Goal: Information Seeking & Learning: Learn about a topic

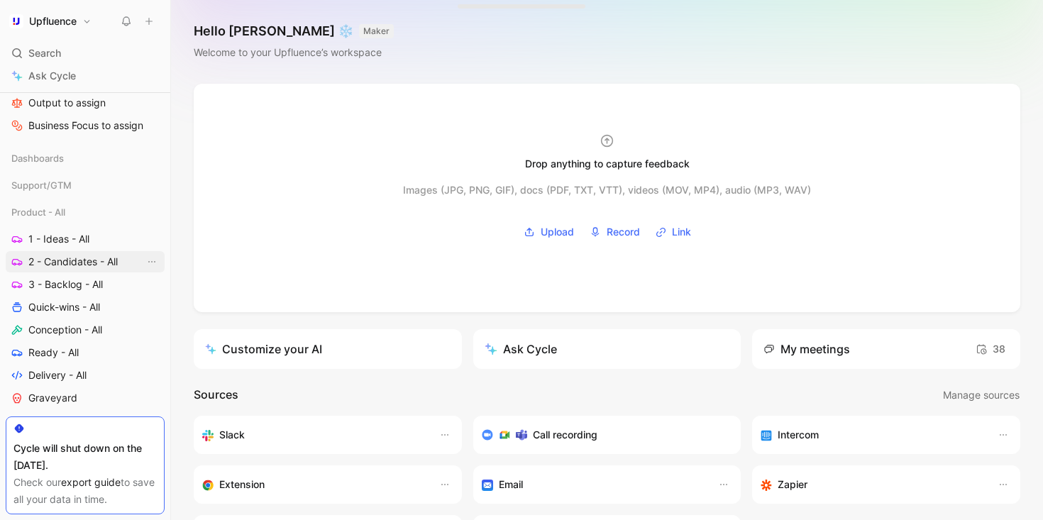
click at [92, 268] on span "2 - Candidates - All" at bounding box center [72, 262] width 89 height 14
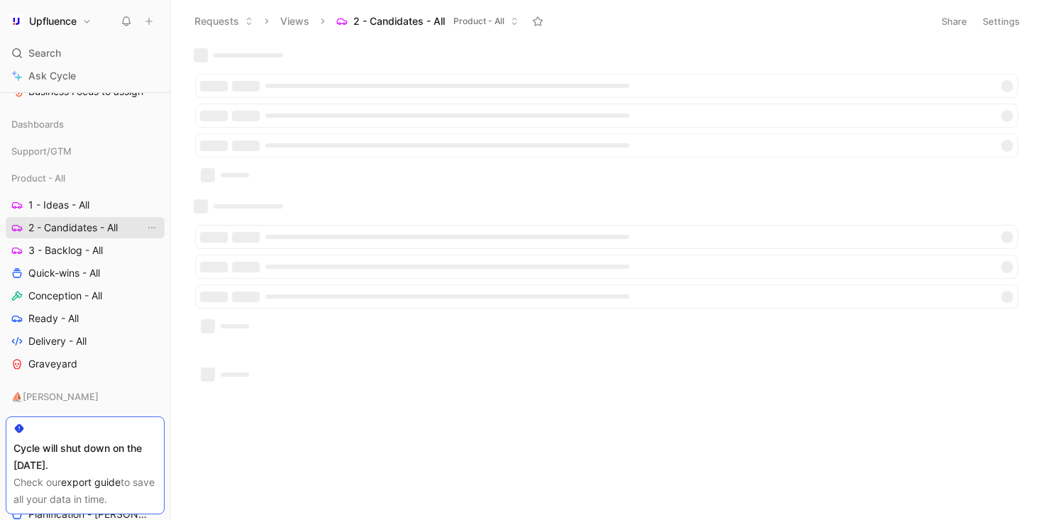
scroll to position [128, 0]
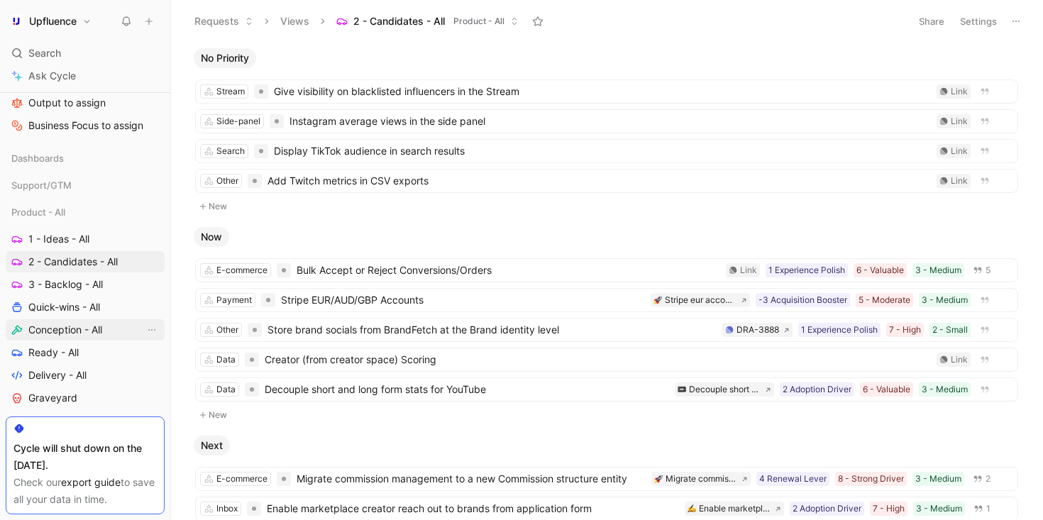
click at [87, 321] on link "Conception - All" at bounding box center [85, 329] width 159 height 21
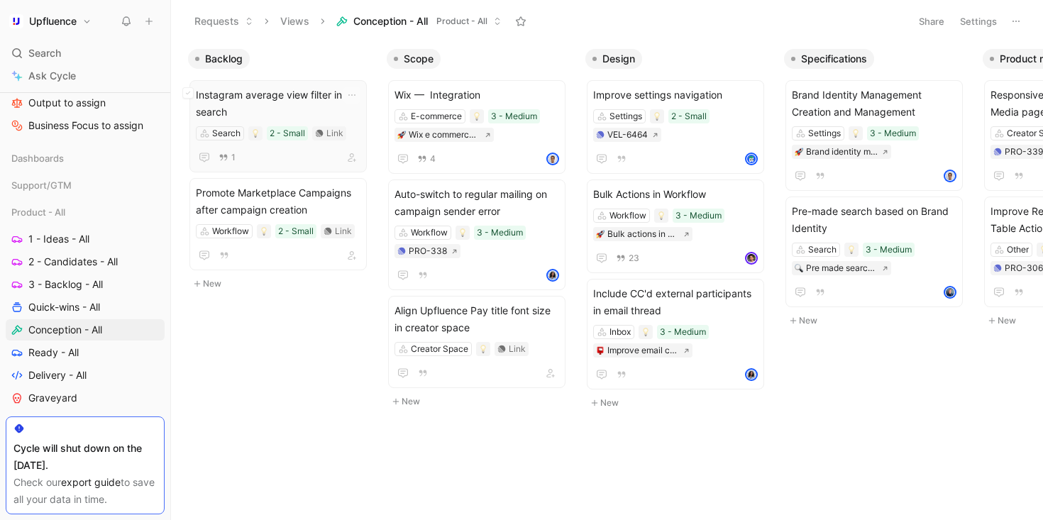
click at [273, 99] on span "Instagram average view filter in the search" at bounding box center [278, 104] width 165 height 34
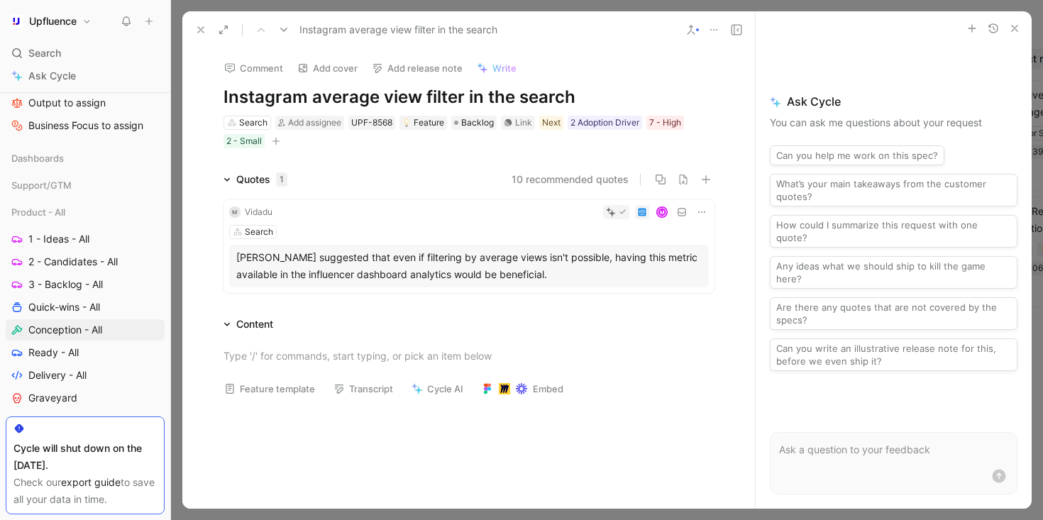
click at [342, 93] on h1 "Instagram average view filter in the search" at bounding box center [469, 97] width 491 height 23
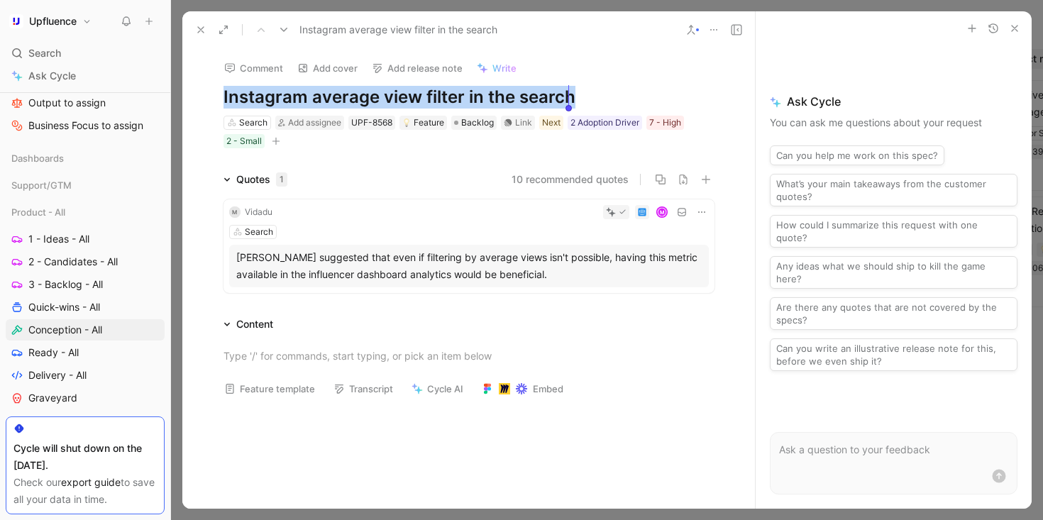
copy h1 "Instagram average view filter in the search"
click at [202, 35] on icon at bounding box center [200, 29] width 11 height 11
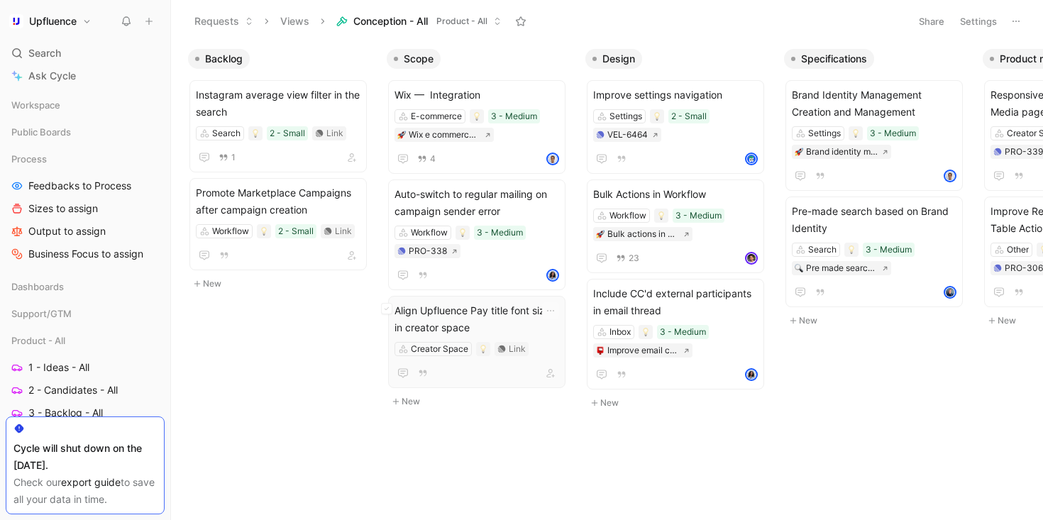
click at [446, 317] on span "Align Upfluence Pay title font size in creator space" at bounding box center [477, 319] width 165 height 34
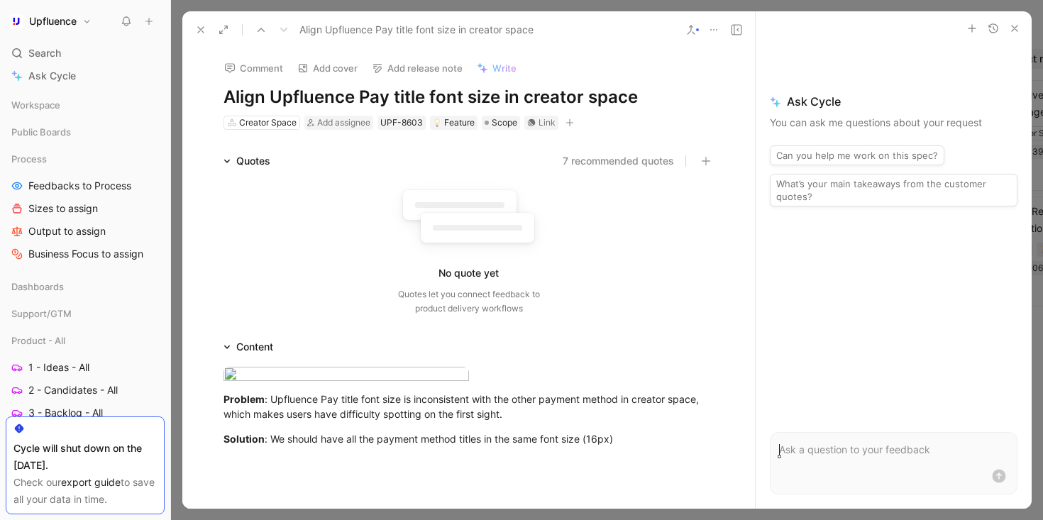
click at [422, 99] on h1 "Align Upfluence Pay title font size in creator space" at bounding box center [469, 97] width 491 height 23
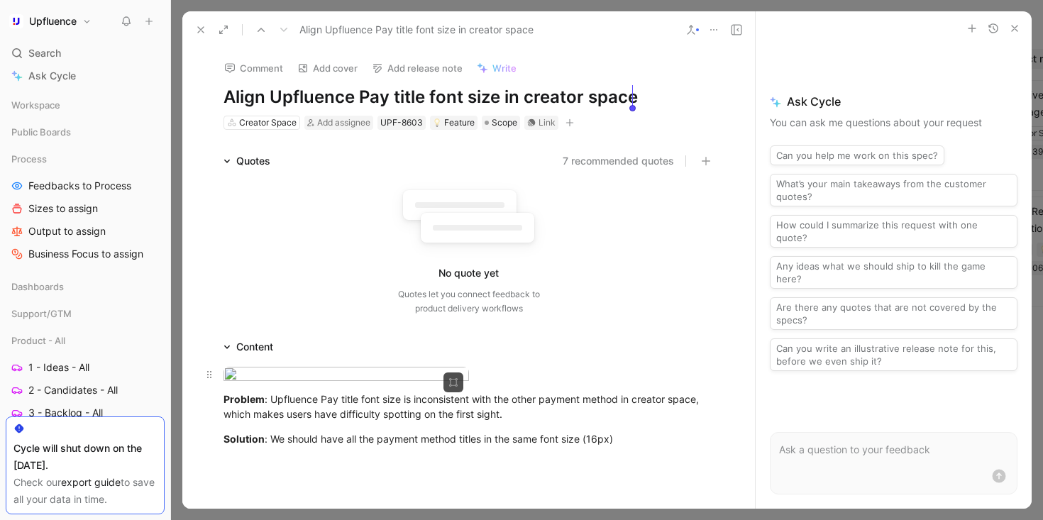
copy h1 "Align Upfluence Pay title font size in creator space"
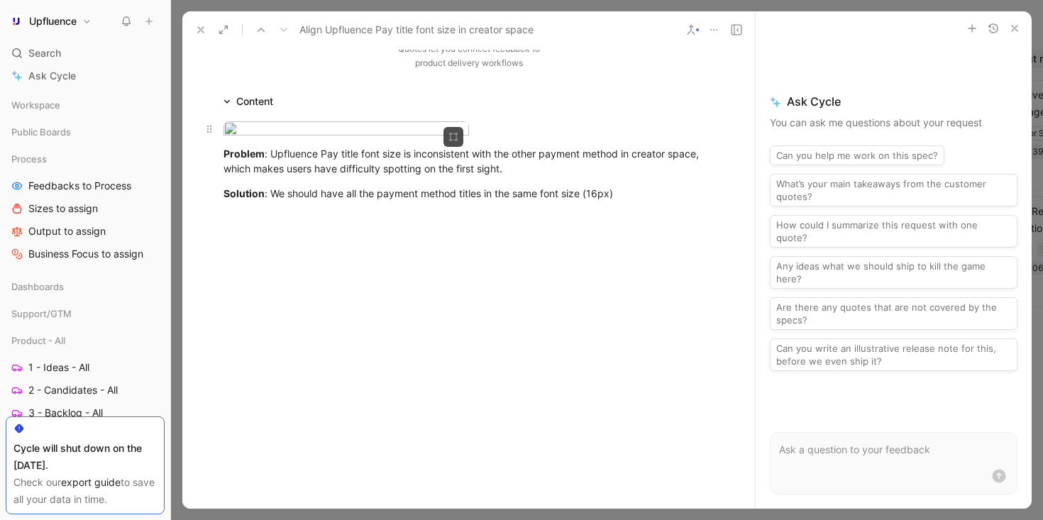
scroll to position [276, 0]
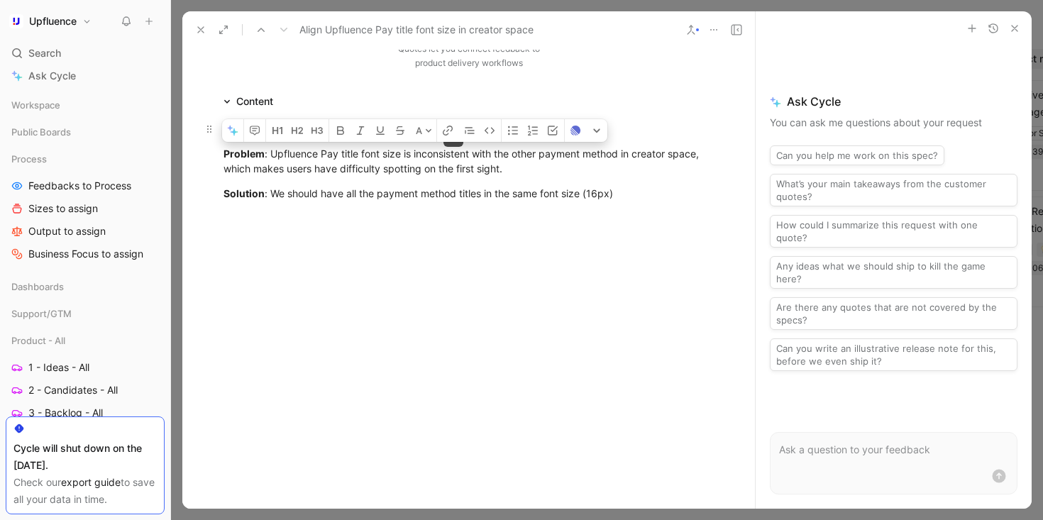
drag, startPoint x: 671, startPoint y: 279, endPoint x: 295, endPoint y: 151, distance: 397.9
click at [295, 151] on div "Problem : Upfluence Pay title font size is inconsistent with the other payment …" at bounding box center [468, 163] width 573 height 106
copy div "Problem : Upfluence Pay title font size is inconsistent with the other payment …"
click at [335, 135] on body "Upfluence Search ⌘ K Ask Cycle Workspace Public Boards Process Feedbacks to Pro…" at bounding box center [521, 260] width 1043 height 520
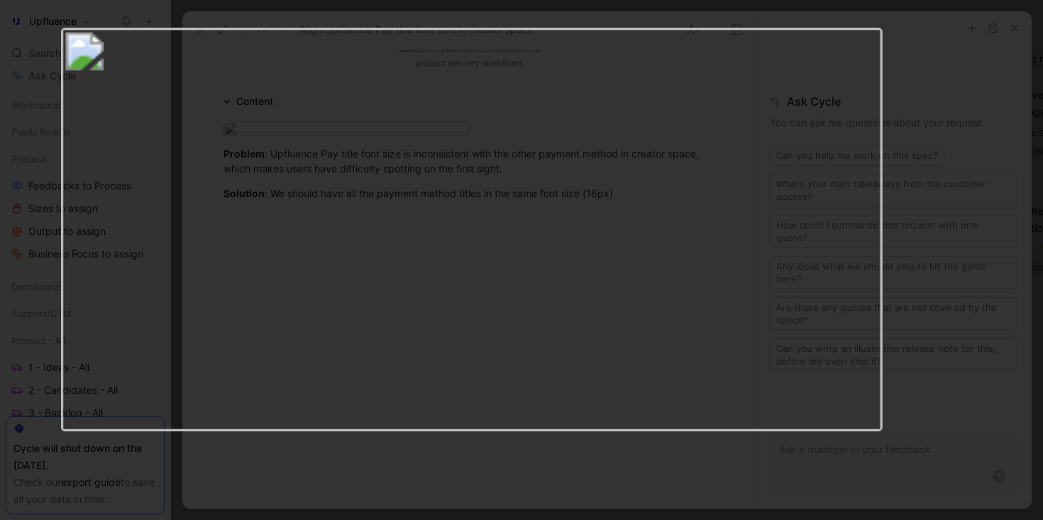
click at [209, 89] on img at bounding box center [472, 230] width 822 height 405
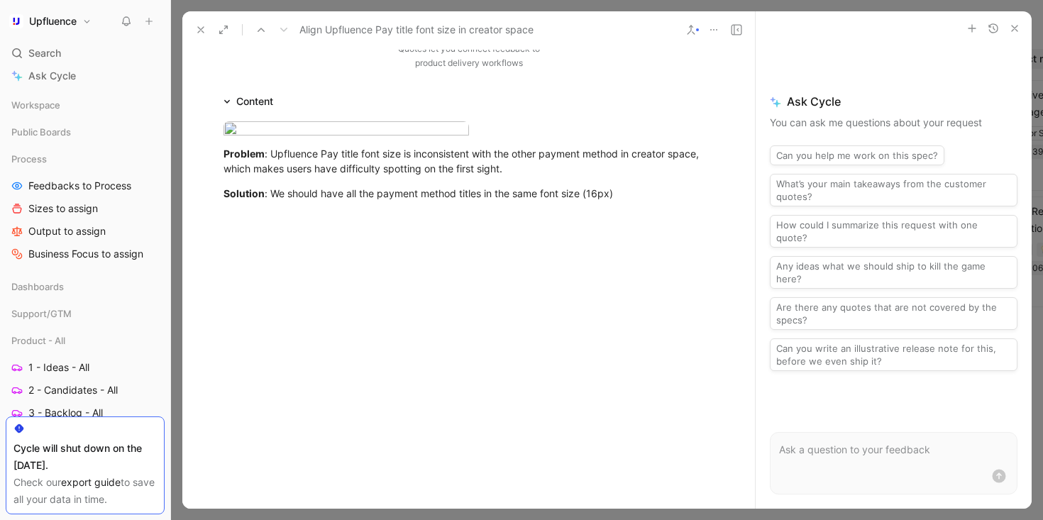
click at [201, 35] on button at bounding box center [201, 30] width 20 height 20
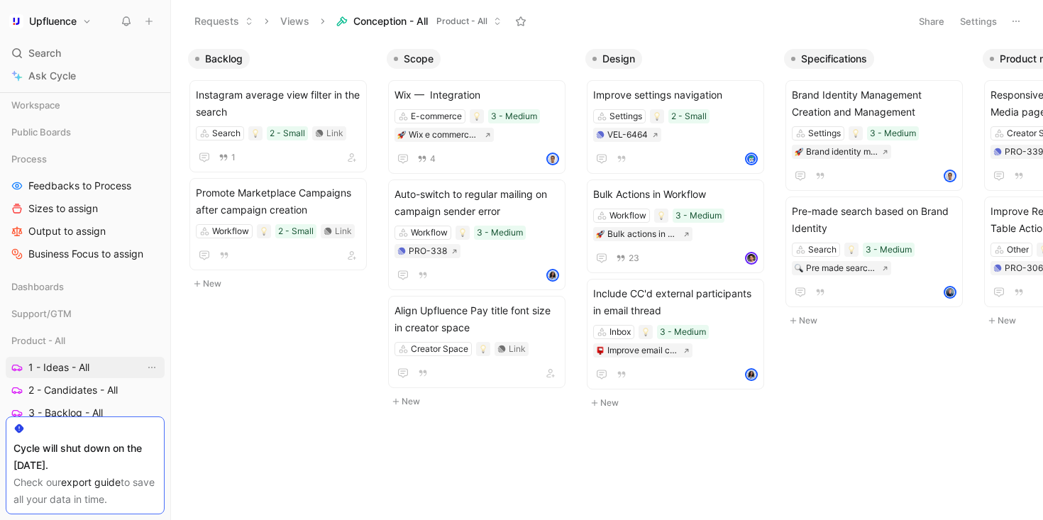
scroll to position [91, 0]
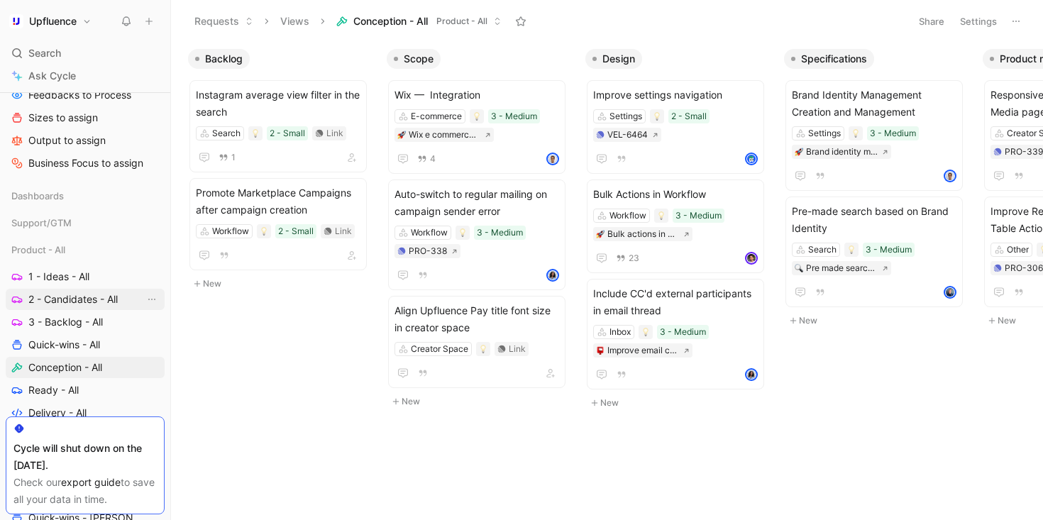
click at [86, 301] on span "2 - Candidates - All" at bounding box center [72, 299] width 89 height 14
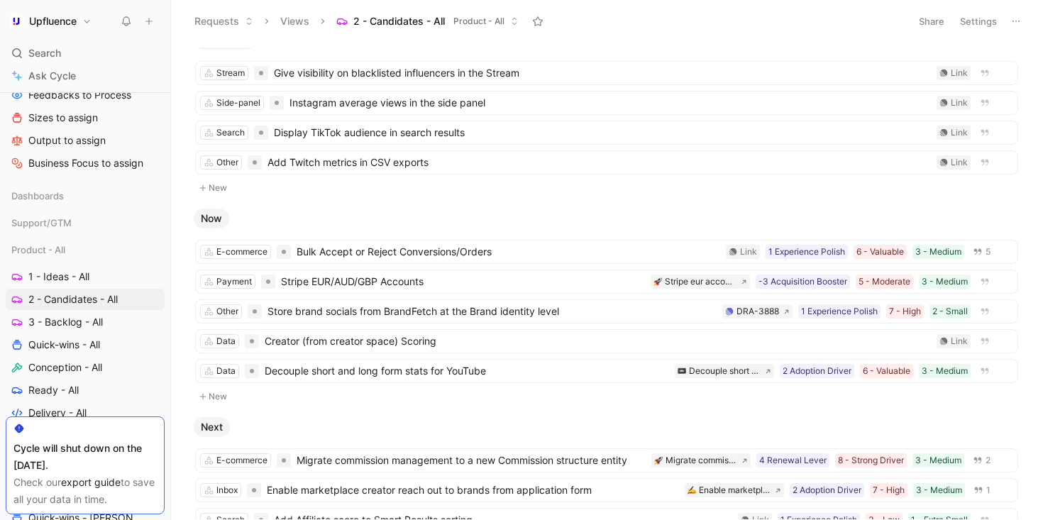
scroll to position [23, 0]
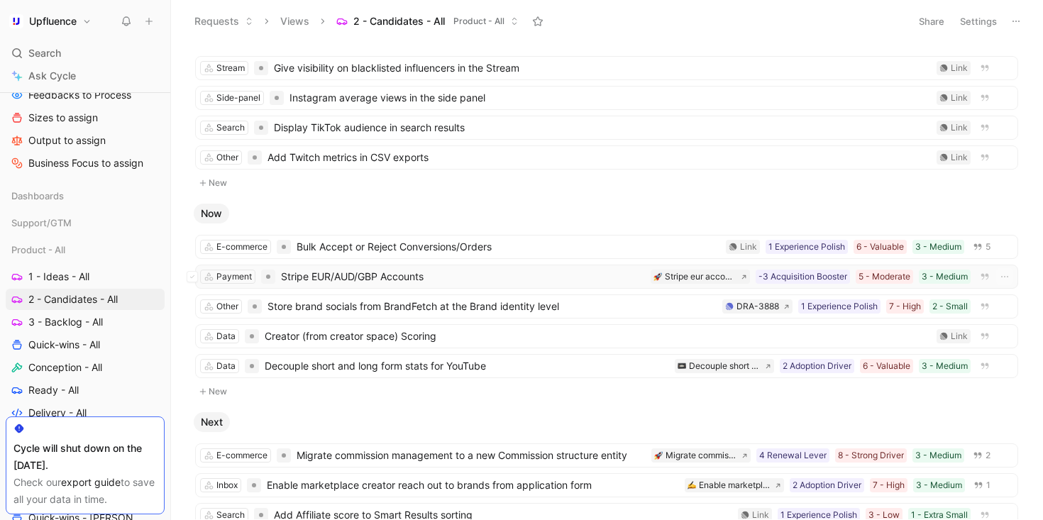
click at [363, 279] on span "Stripe EUR/AUD/GBP Accounts" at bounding box center [463, 276] width 364 height 17
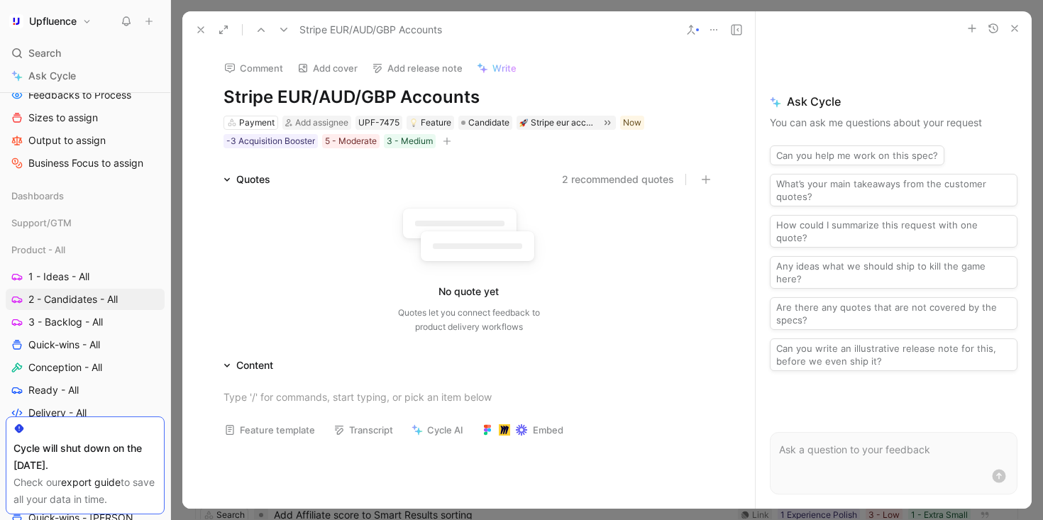
click at [329, 94] on h1 "Stripe EUR/AUD/GBP Accounts" at bounding box center [469, 97] width 491 height 23
copy h1 "Stripe EUR/AUD/GBP Accounts"
click at [204, 22] on button at bounding box center [201, 30] width 20 height 20
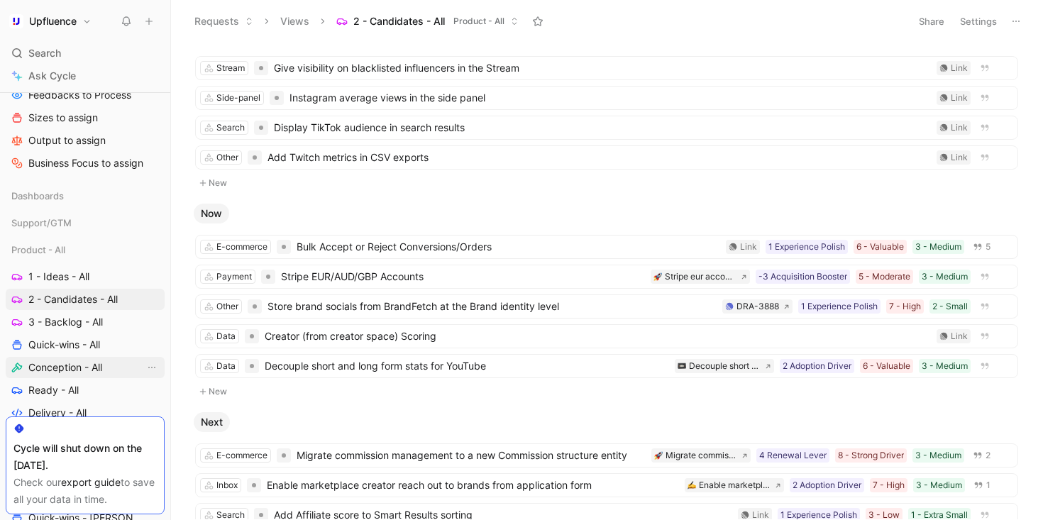
click at [79, 363] on span "Conception - All" at bounding box center [65, 368] width 74 height 14
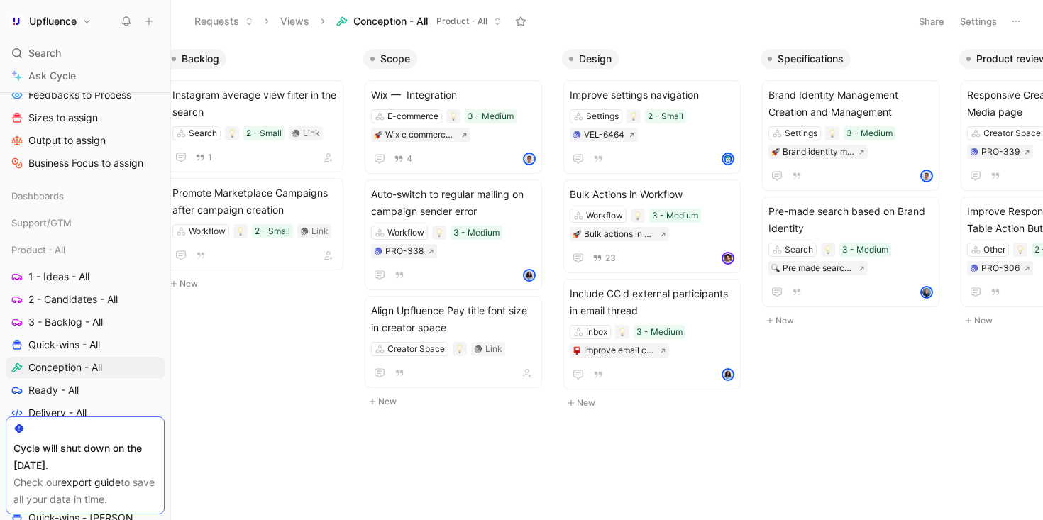
scroll to position [0, 28]
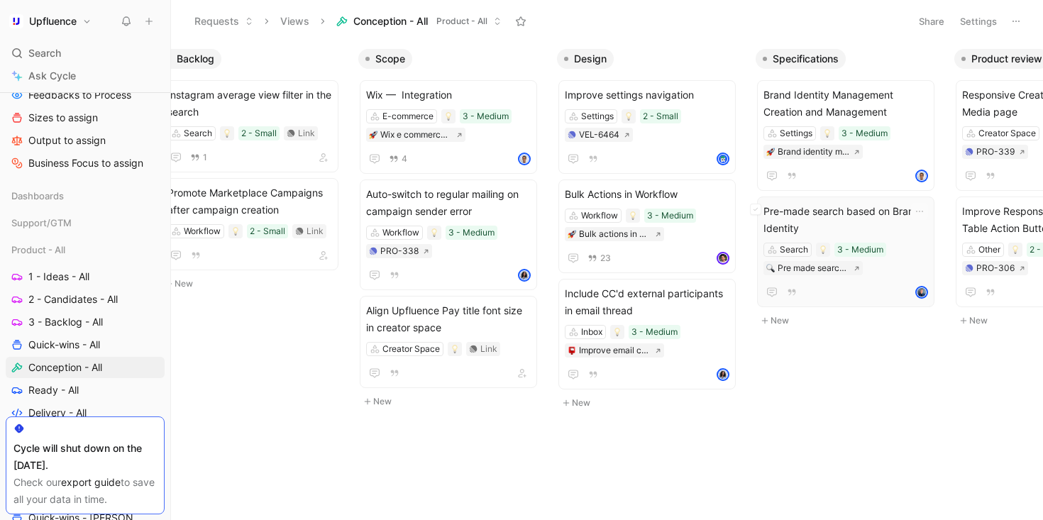
click at [873, 207] on span "Pre-made search based on Brand Identity" at bounding box center [846, 220] width 165 height 34
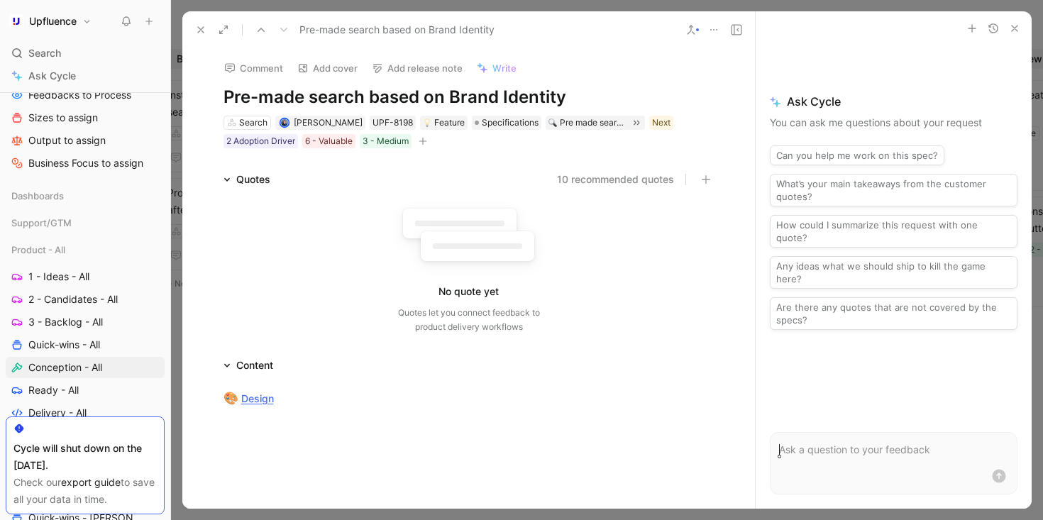
click at [555, 94] on h1 "Pre-made search based on Brand Identity" at bounding box center [469, 97] width 491 height 23
copy h1 "Pre-made search based on Brand Identity"
click at [197, 33] on icon at bounding box center [200, 29] width 11 height 11
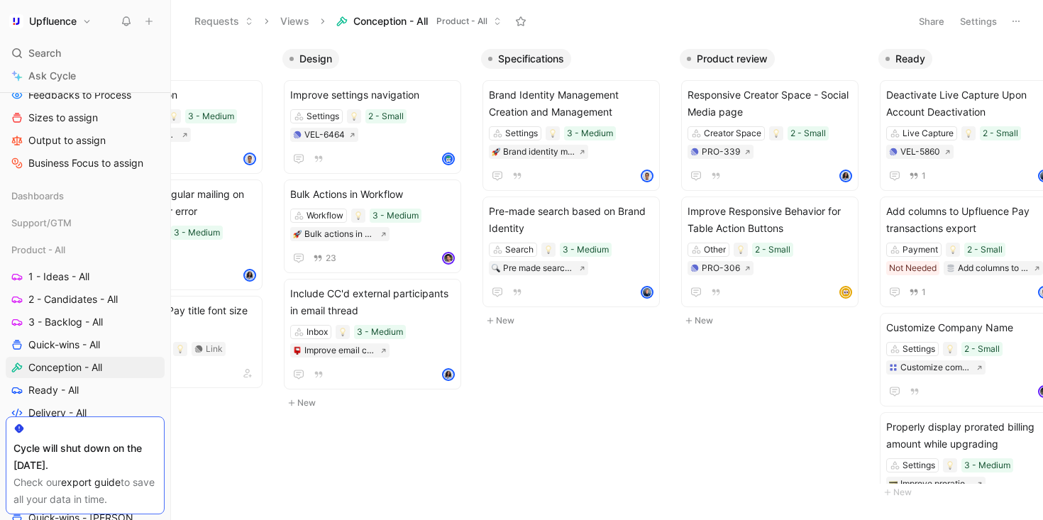
scroll to position [0, 331]
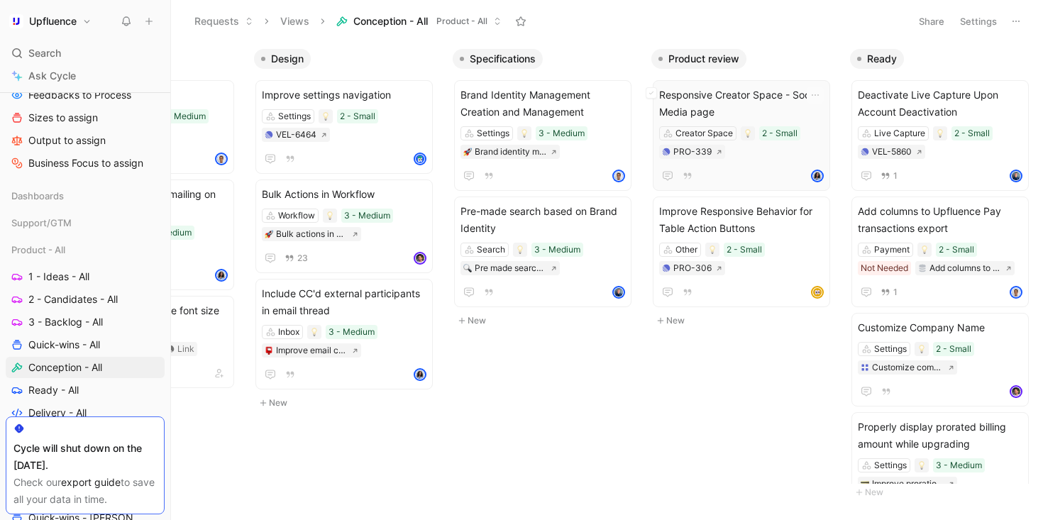
click at [736, 170] on div at bounding box center [741, 175] width 165 height 17
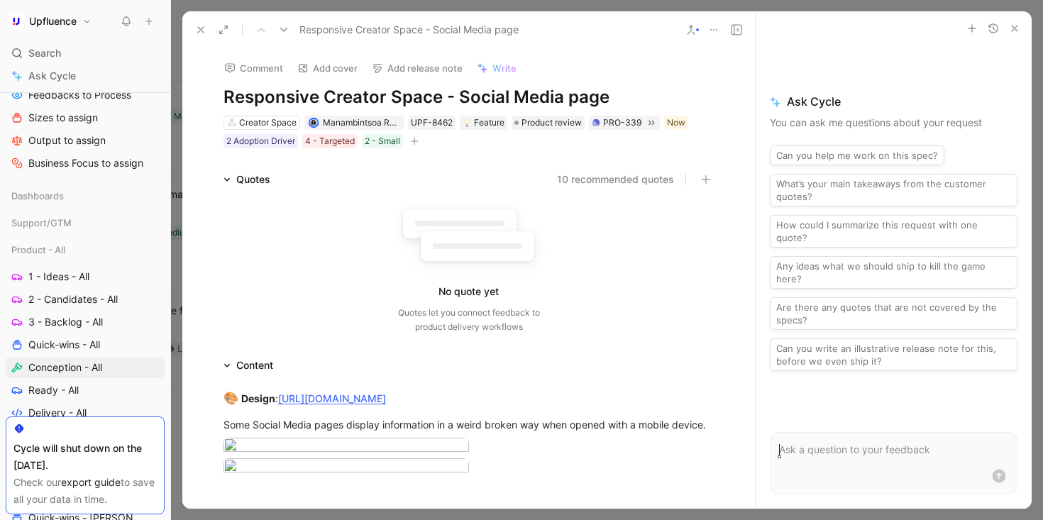
click at [552, 92] on h1 "Responsive Creator Space - Social Media page" at bounding box center [469, 97] width 491 height 23
copy h1 "Responsive Creator Space - Social Media page"
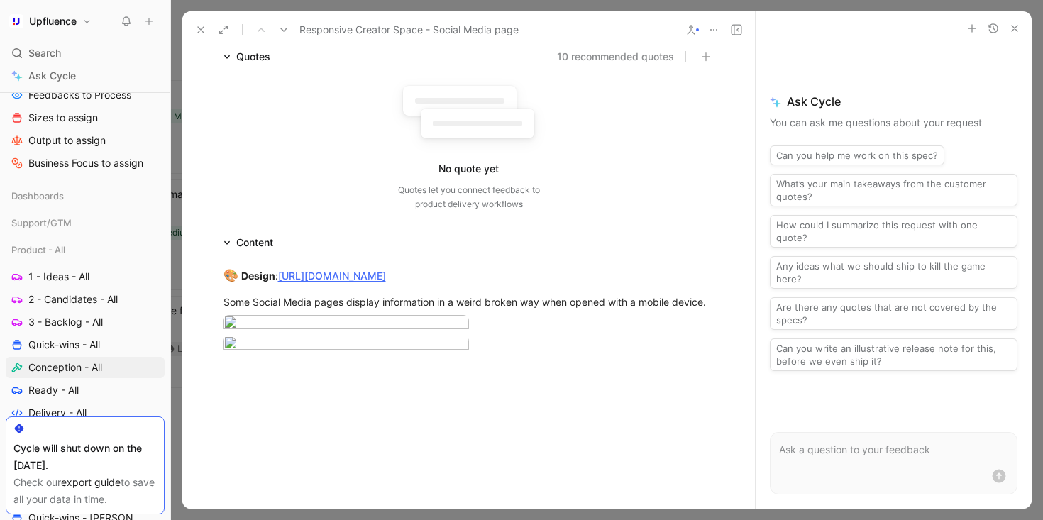
scroll to position [121, 0]
click at [527, 336] on div at bounding box center [469, 326] width 491 height 19
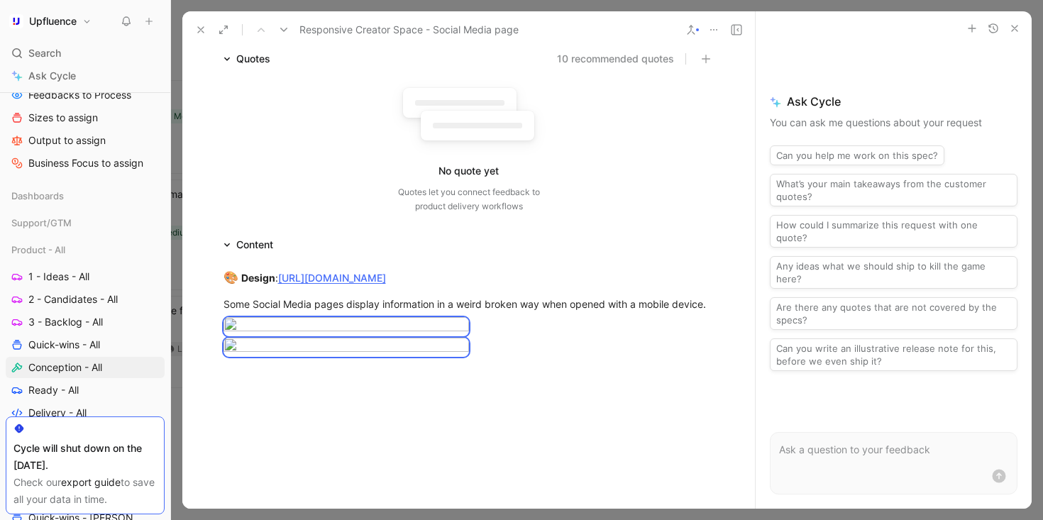
copy div "🎨 Design : [URL][DOMAIN_NAME] Some Social Media pages display information in a …"
click at [553, 336] on div at bounding box center [469, 326] width 491 height 19
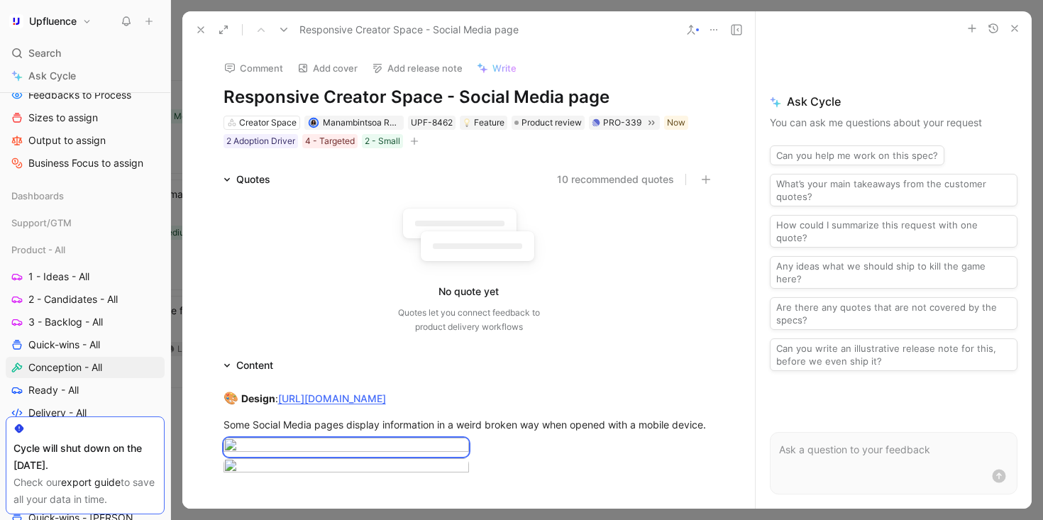
click at [493, 79] on div "Comment Add cover Add release note Write Responsive Creator Space - Social Medi…" at bounding box center [469, 98] width 545 height 101
click at [482, 93] on h1 "Responsive Creator Space - Social Media page" at bounding box center [469, 97] width 491 height 23
copy h1 "Responsive Creator Space - Social Media page"
click at [199, 27] on icon at bounding box center [200, 29] width 11 height 11
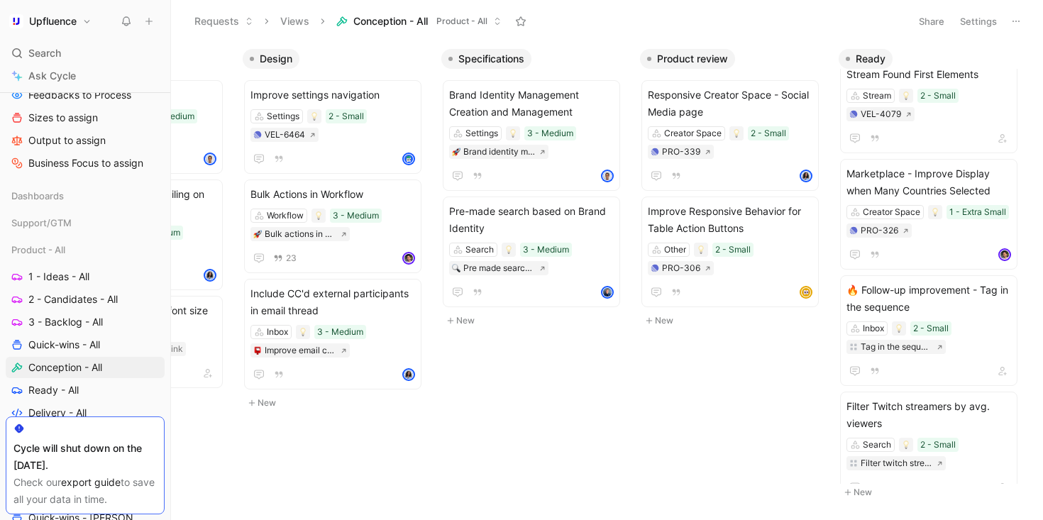
scroll to position [1794, 0]
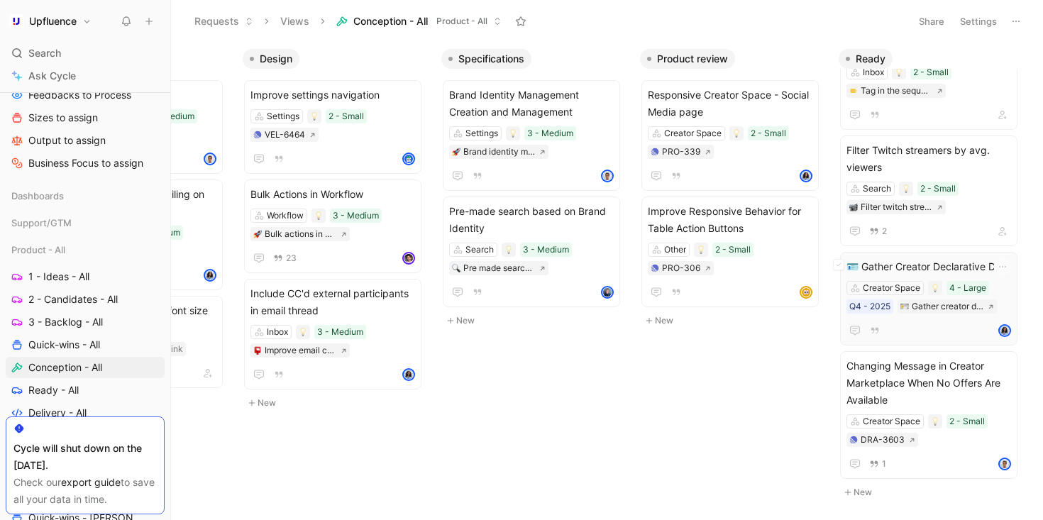
click at [940, 261] on span "🪪 Gather Creator Declarative Data" at bounding box center [929, 266] width 165 height 17
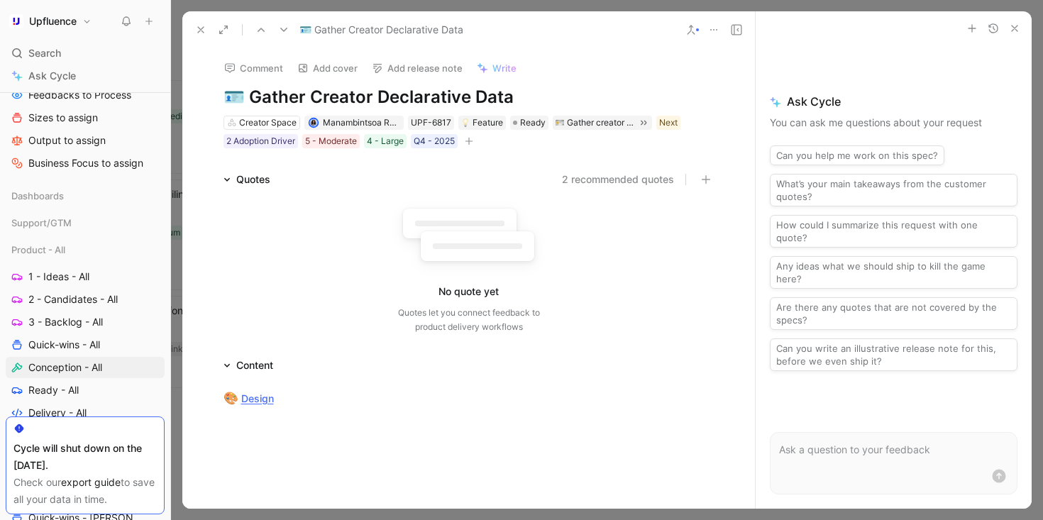
click at [385, 95] on h1 "🪪 Gather Creator Declarative Data" at bounding box center [469, 97] width 491 height 23
copy h1 "🪪 Gather Creator Declarative Data"
click at [202, 31] on use at bounding box center [201, 30] width 6 height 6
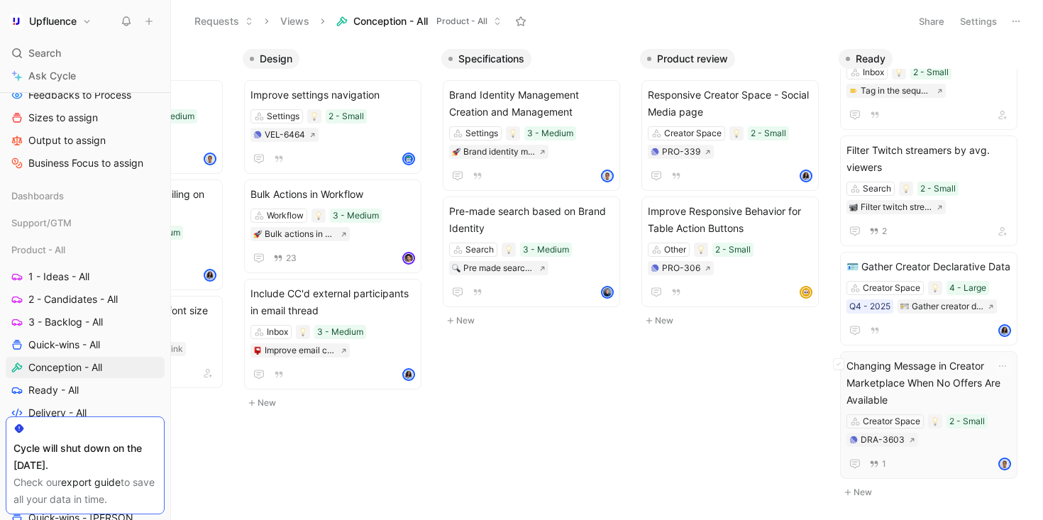
click at [925, 370] on span "Changing Message in Creator Marketplace When No Offers Are Available" at bounding box center [929, 383] width 165 height 51
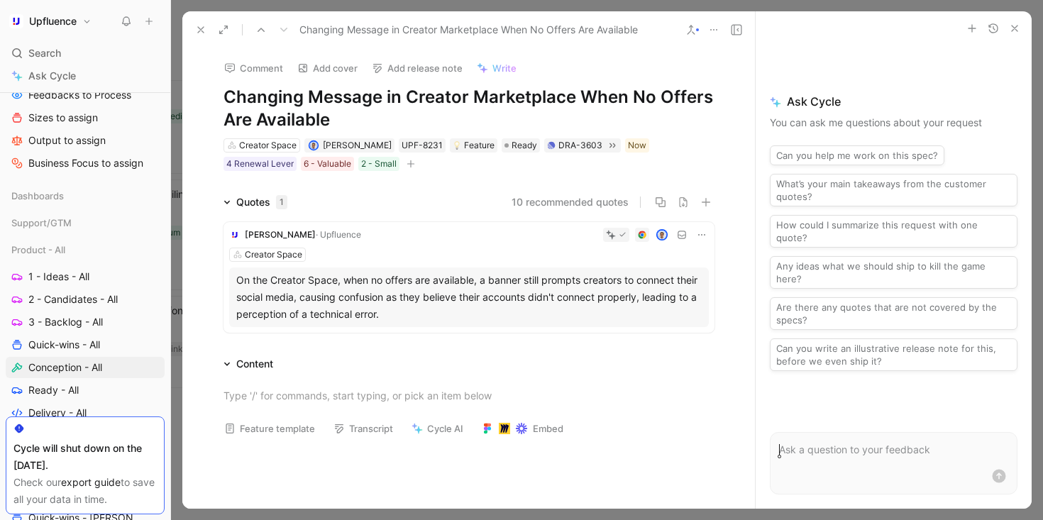
click at [498, 98] on h1 "Changing Message in Creator Marketplace When No Offers Are Available" at bounding box center [469, 108] width 491 height 45
copy h1 "Changing Message in Creator Marketplace When No Offers Are Available"
click at [199, 31] on use at bounding box center [201, 30] width 6 height 6
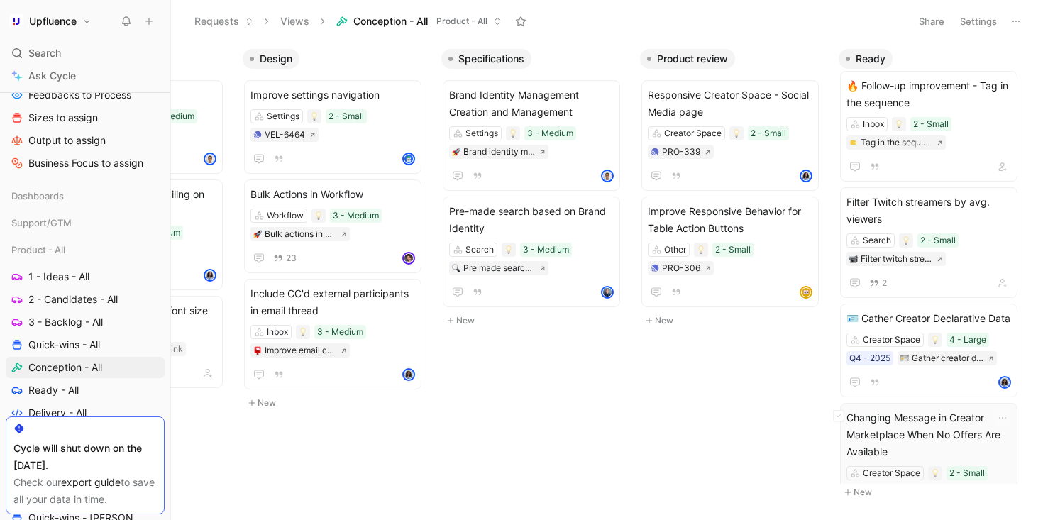
scroll to position [1711, 0]
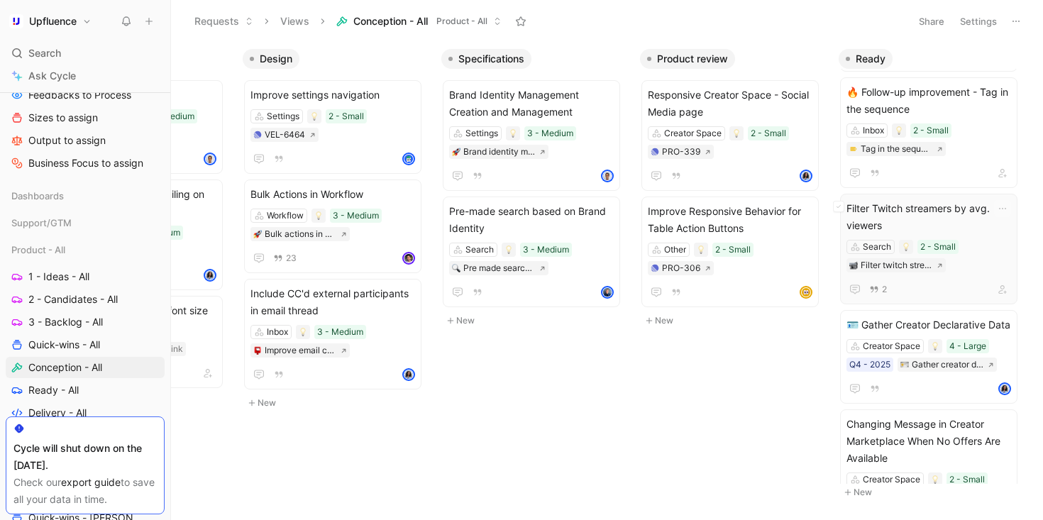
click at [929, 216] on span "Filter Twitch streamers by avg. viewers" at bounding box center [929, 217] width 165 height 34
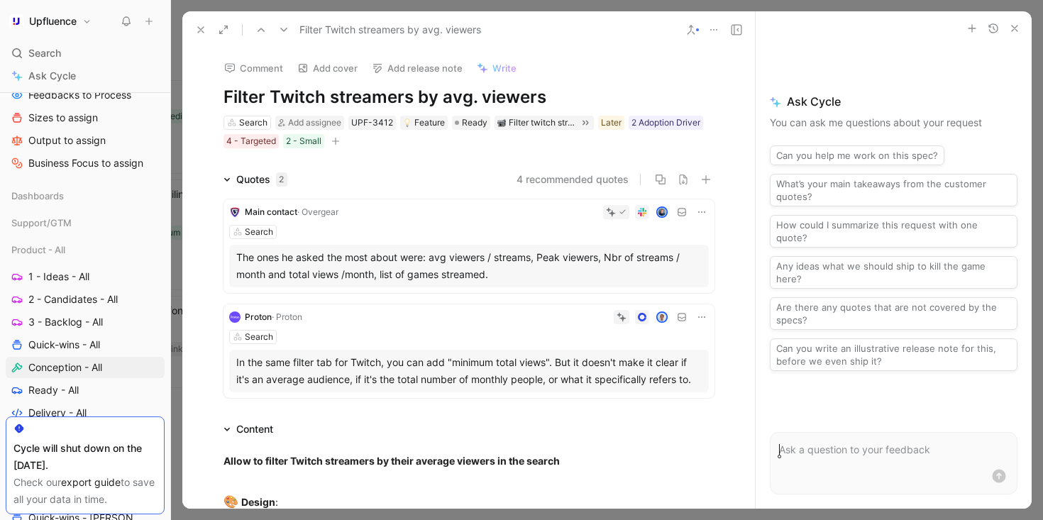
click at [501, 99] on h1 "Filter Twitch streamers by avg. viewers" at bounding box center [469, 97] width 491 height 23
copy h1 "Filter Twitch streamers by avg. viewers"
click at [201, 25] on icon at bounding box center [200, 29] width 11 height 11
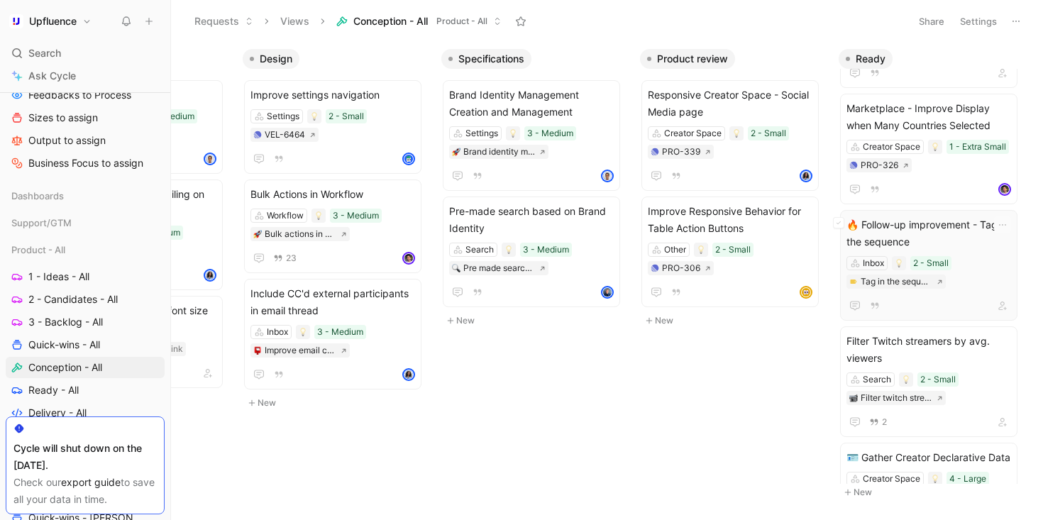
scroll to position [1598, 0]
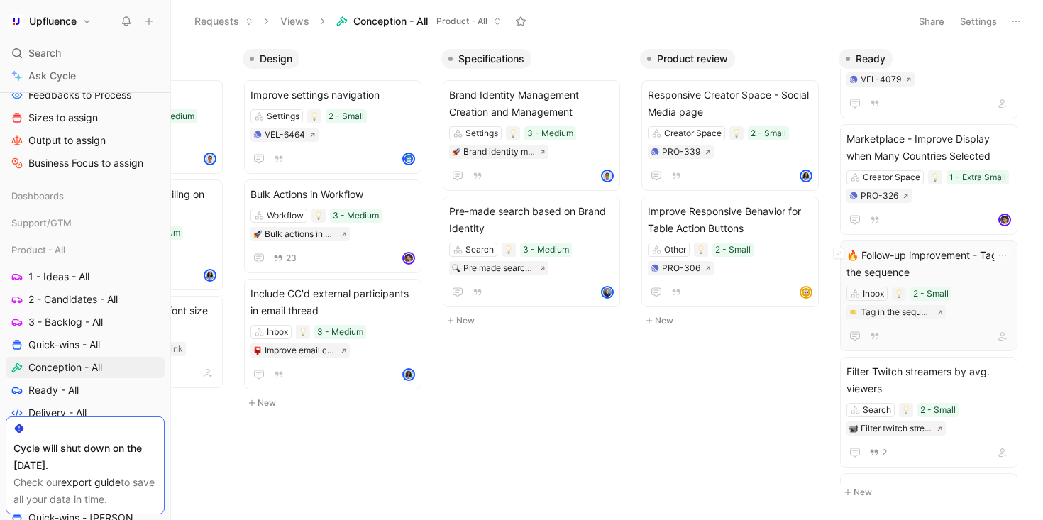
click at [957, 279] on span "🔥 Follow-up improvement - Tag in the sequence" at bounding box center [929, 264] width 165 height 34
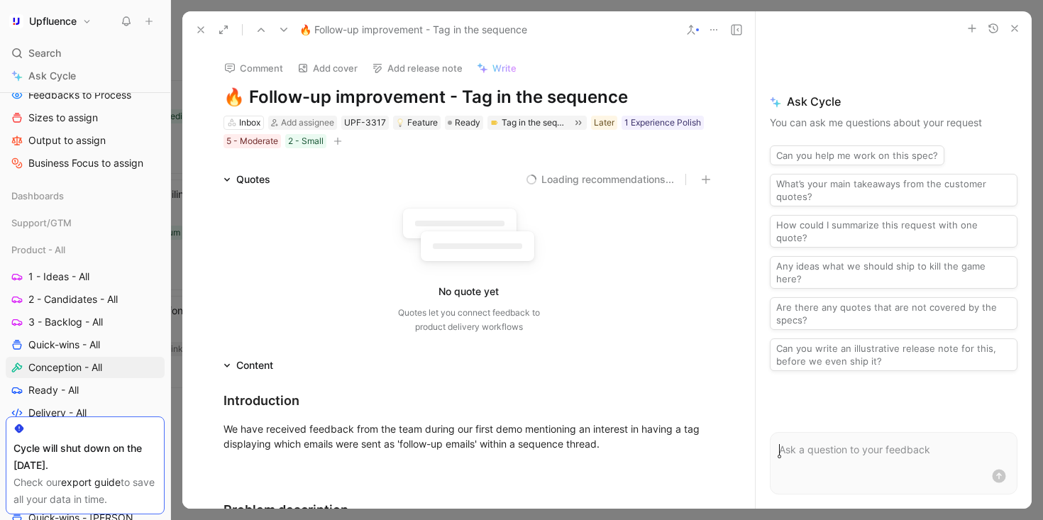
click at [546, 94] on h1 "🔥 Follow-up improvement - Tag in the sequence" at bounding box center [469, 97] width 491 height 23
click at [199, 28] on use at bounding box center [201, 30] width 6 height 6
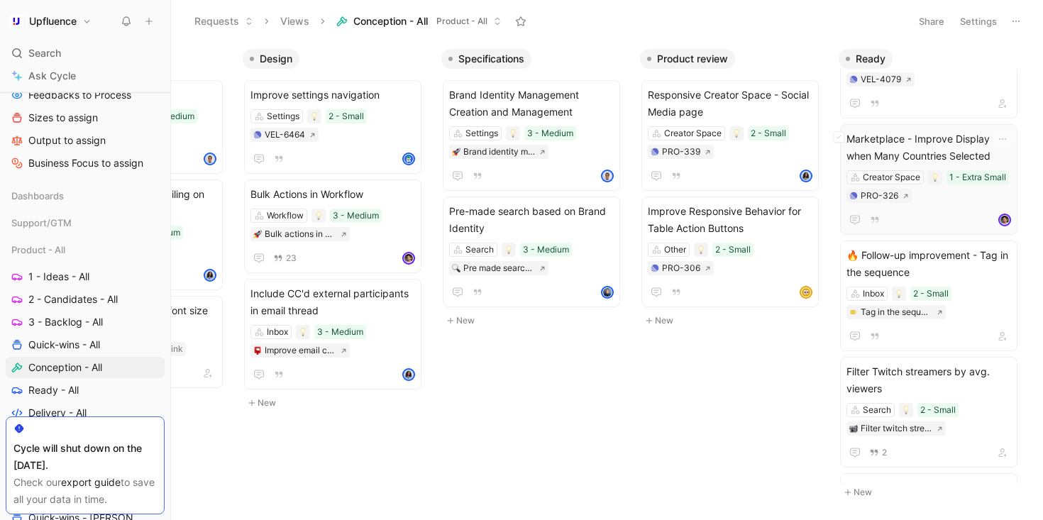
click at [935, 131] on span "Marketplace - Improve Display when Many Countries Selected" at bounding box center [929, 148] width 165 height 34
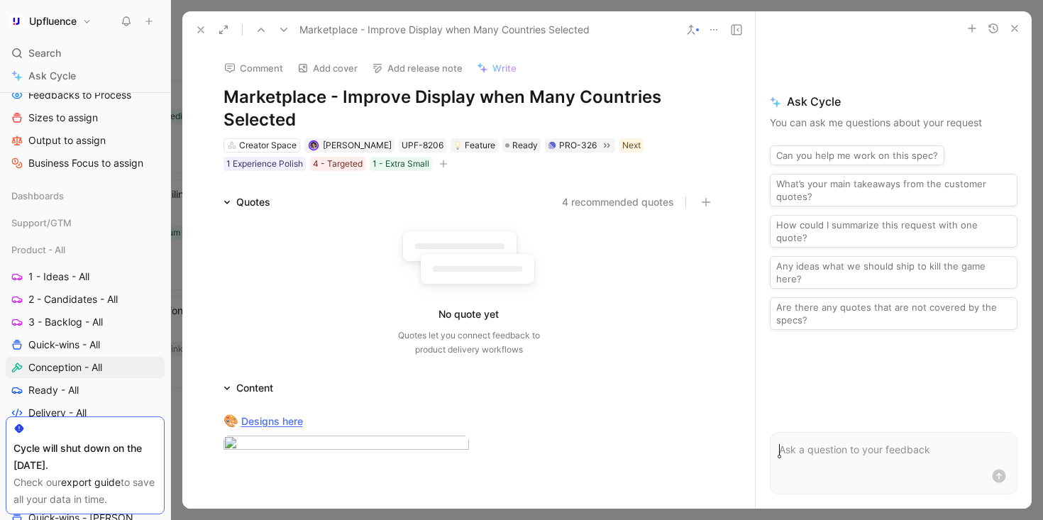
click at [551, 97] on h1 "Marketplace - Improve Display when Many Countries Selected" at bounding box center [469, 108] width 491 height 45
click at [199, 25] on icon at bounding box center [200, 29] width 11 height 11
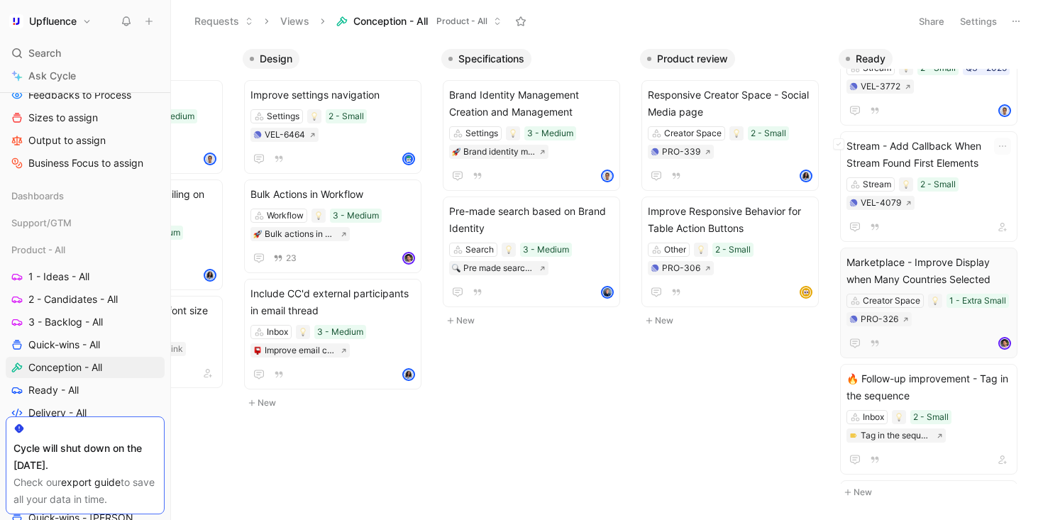
scroll to position [1520, 0]
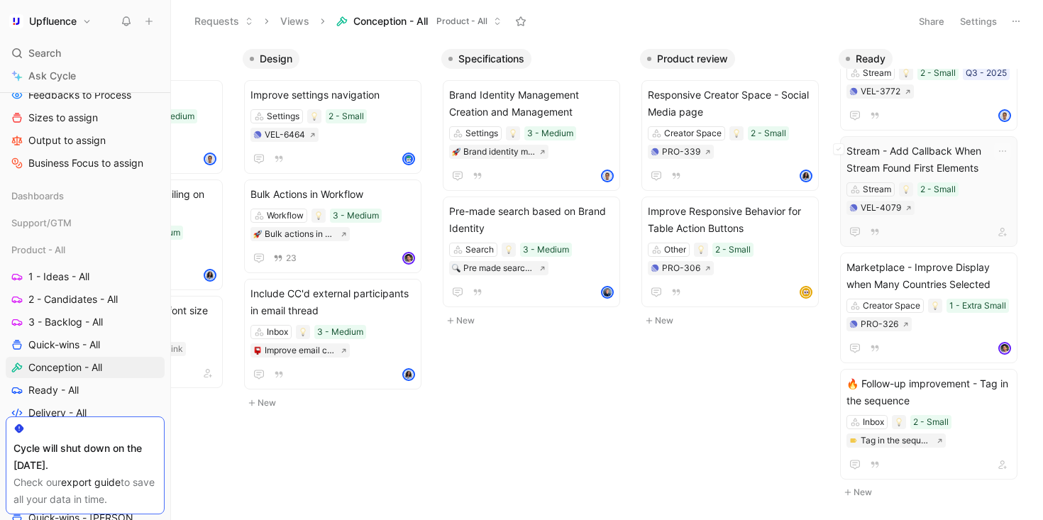
click at [923, 160] on span "Stream - Add Callback When Stream Found First Elements" at bounding box center [929, 160] width 165 height 34
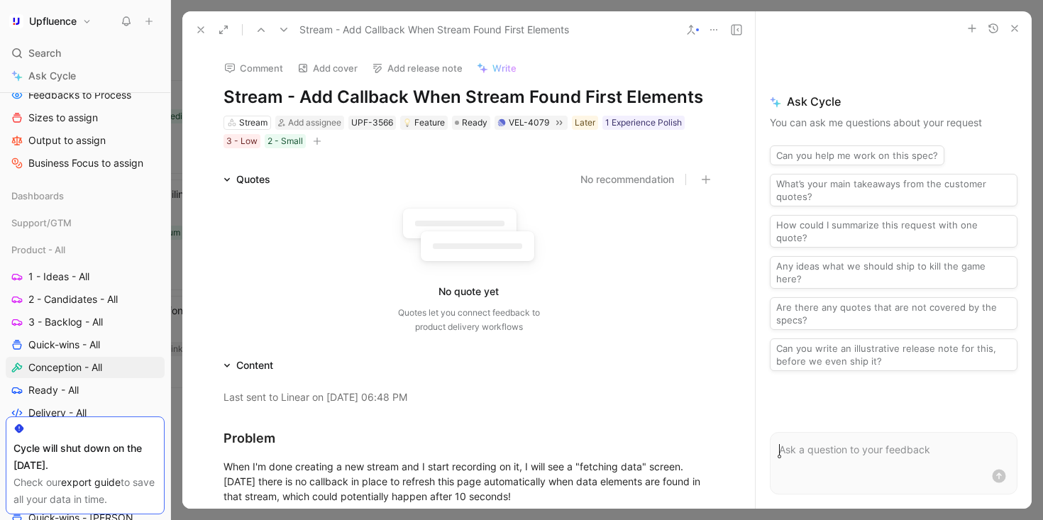
click at [588, 99] on h1 "Stream - Add Callback When Stream Found First Elements" at bounding box center [469, 97] width 491 height 23
click at [200, 28] on icon at bounding box center [200, 29] width 11 height 11
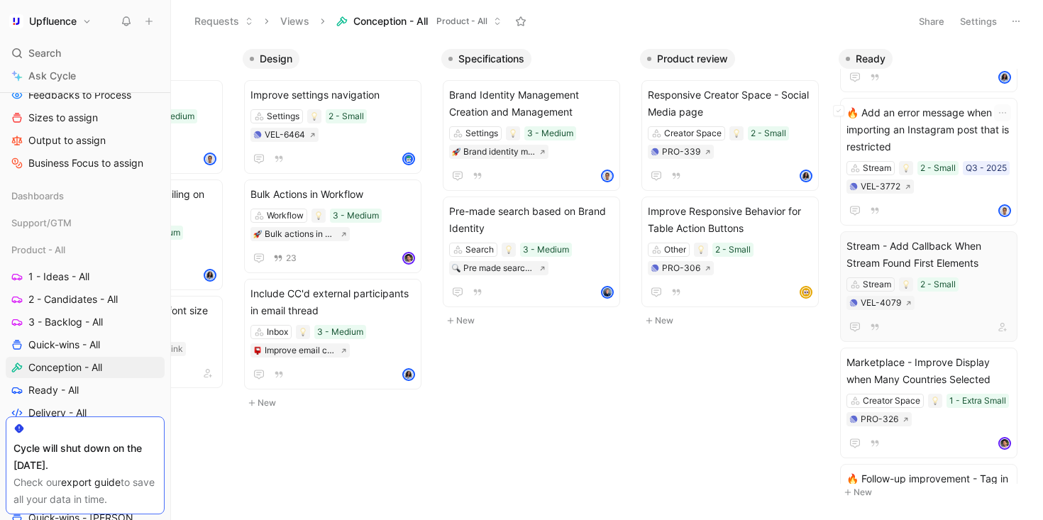
scroll to position [1468, 0]
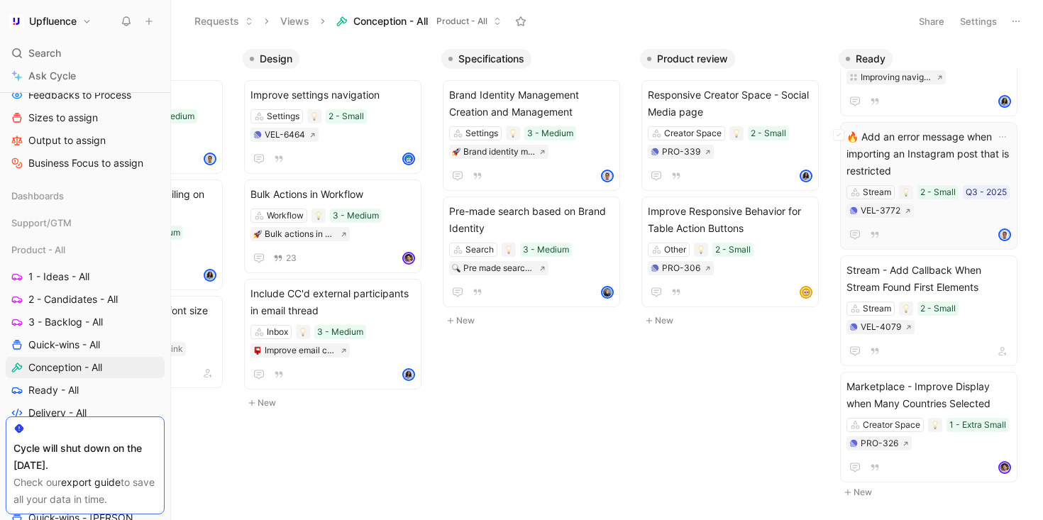
click at [942, 153] on span "🔥 Add an error message when importing an Instagram post that is restricted" at bounding box center [929, 153] width 165 height 51
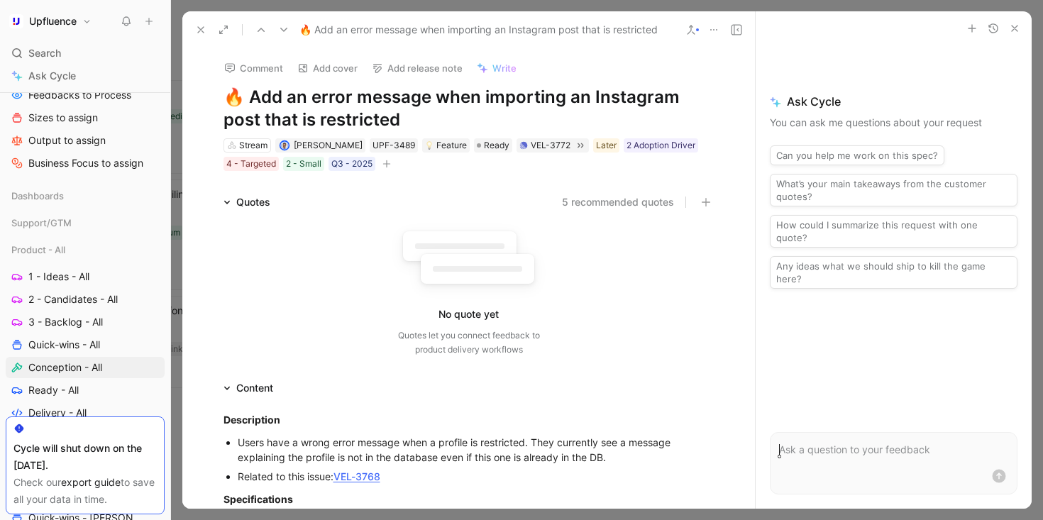
click at [524, 105] on h1 "🔥 Add an error message when importing an Instagram post that is restricted" at bounding box center [469, 108] width 491 height 45
click at [258, 28] on icon at bounding box center [261, 29] width 11 height 11
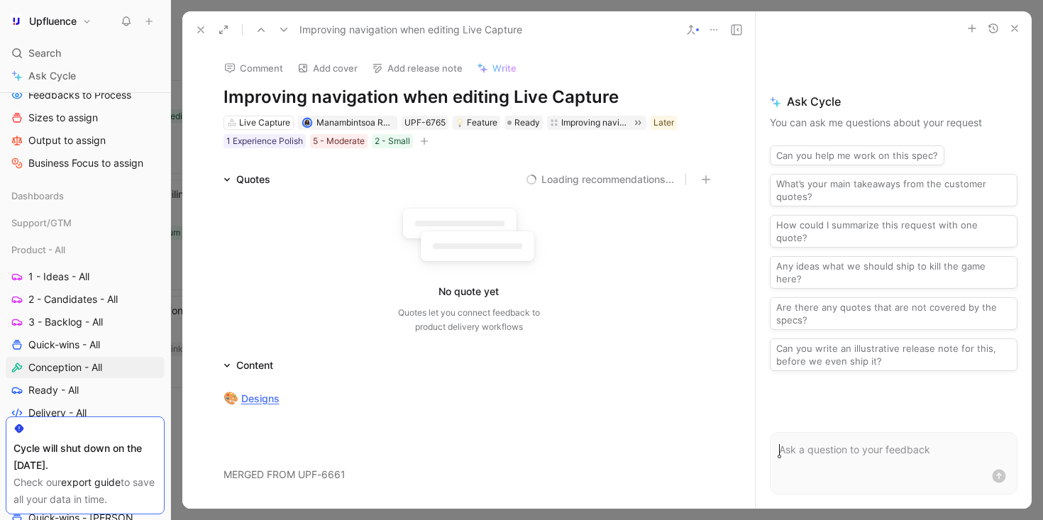
click at [334, 93] on h1 "Improving navigation when editing Live Capture" at bounding box center [469, 97] width 491 height 23
click at [260, 26] on icon at bounding box center [261, 29] width 11 height 11
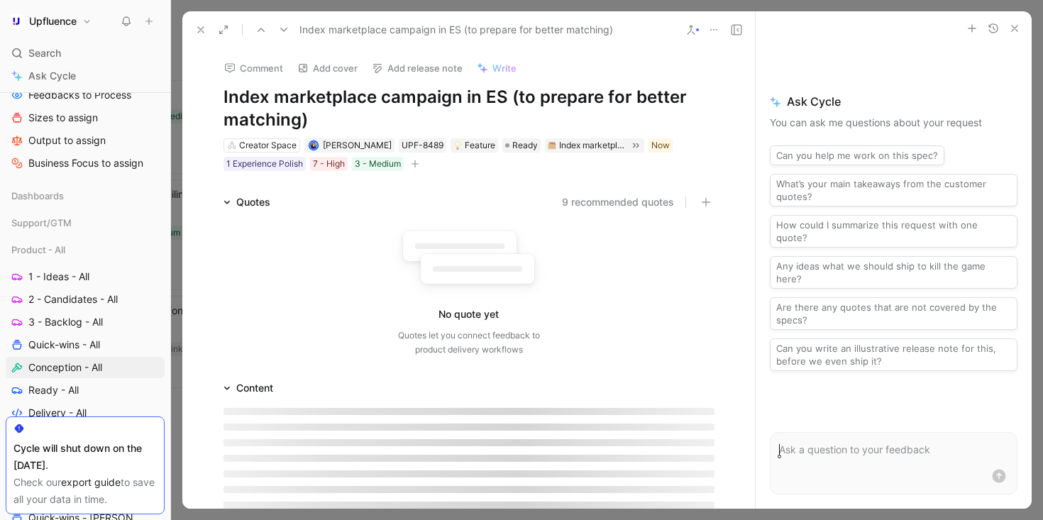
click at [343, 110] on h1 "Index marketplace campaign in ES (to prepare for better matching)" at bounding box center [469, 108] width 491 height 45
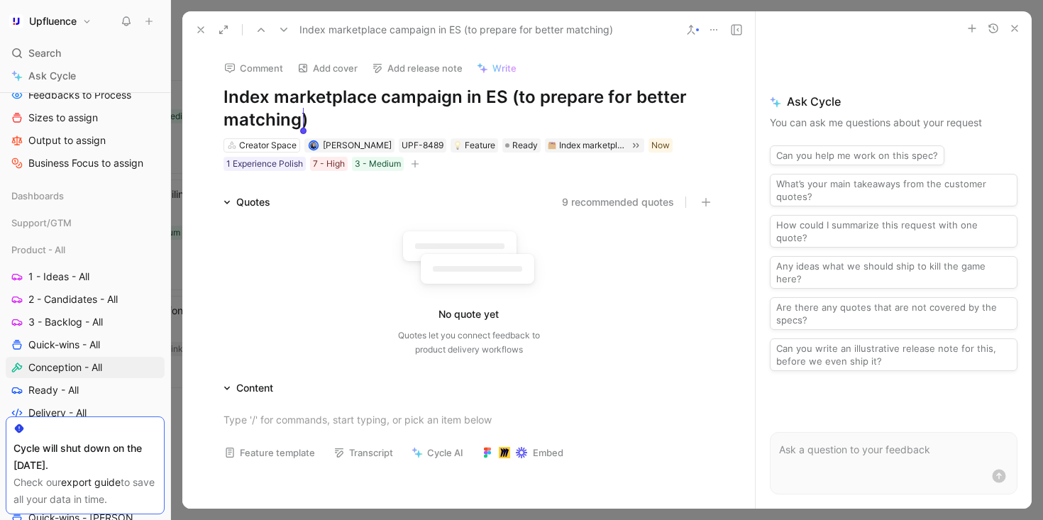
click at [260, 24] on icon at bounding box center [261, 29] width 11 height 11
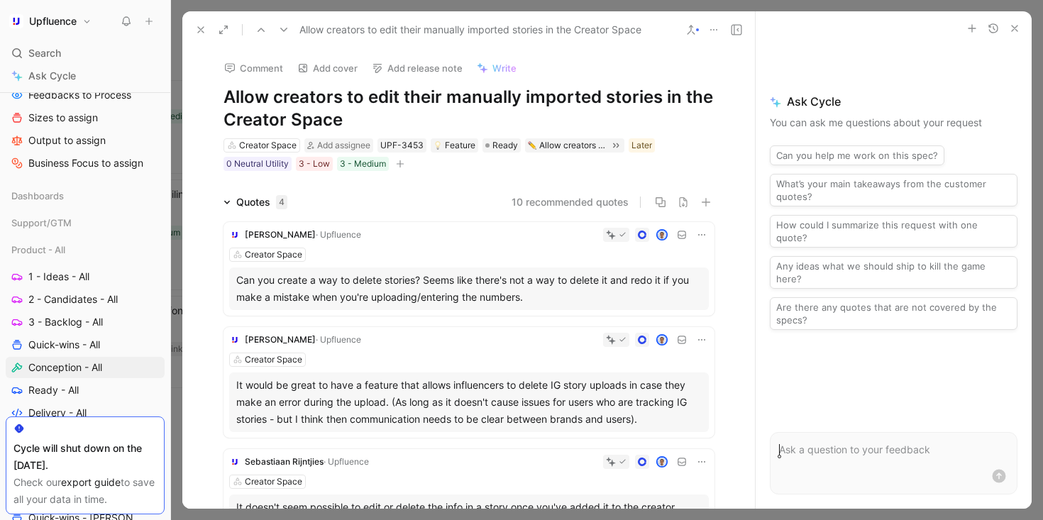
click at [331, 120] on h1 "Allow creators to edit their manually imported stories in the Creator Space" at bounding box center [469, 108] width 491 height 45
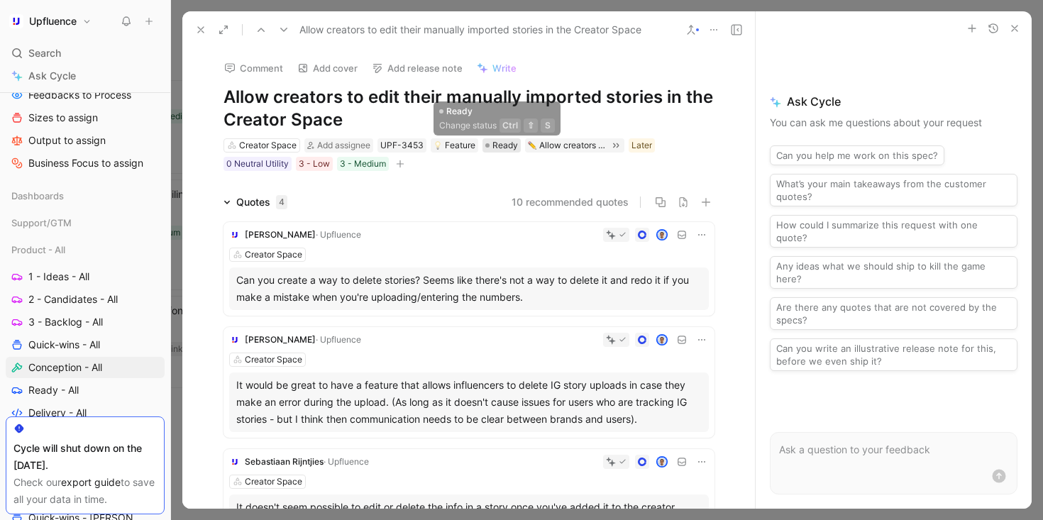
click at [498, 145] on span "Ready" at bounding box center [506, 145] width 26 height 14
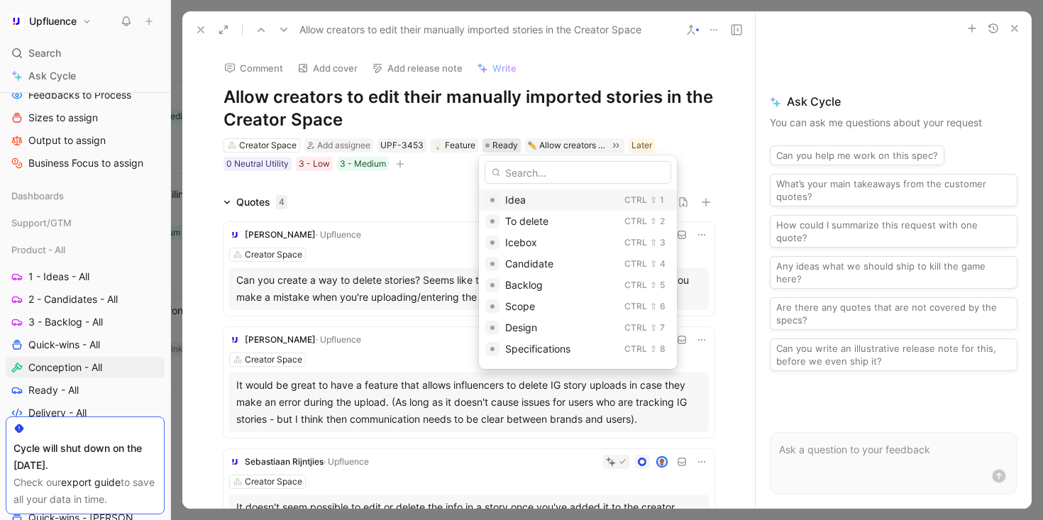
click at [524, 201] on span "Idea" at bounding box center [515, 200] width 21 height 12
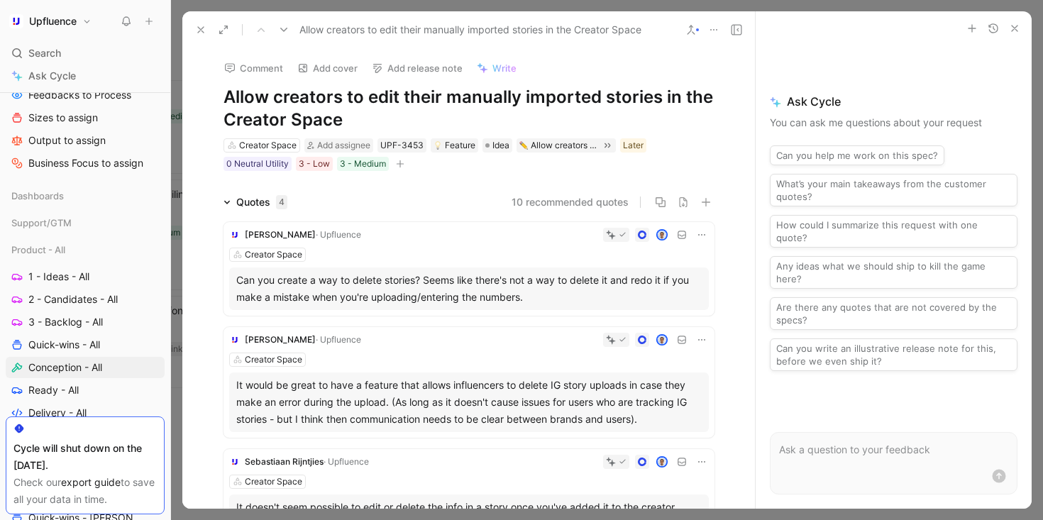
scroll to position [1368, 0]
click at [204, 26] on icon at bounding box center [200, 29] width 11 height 11
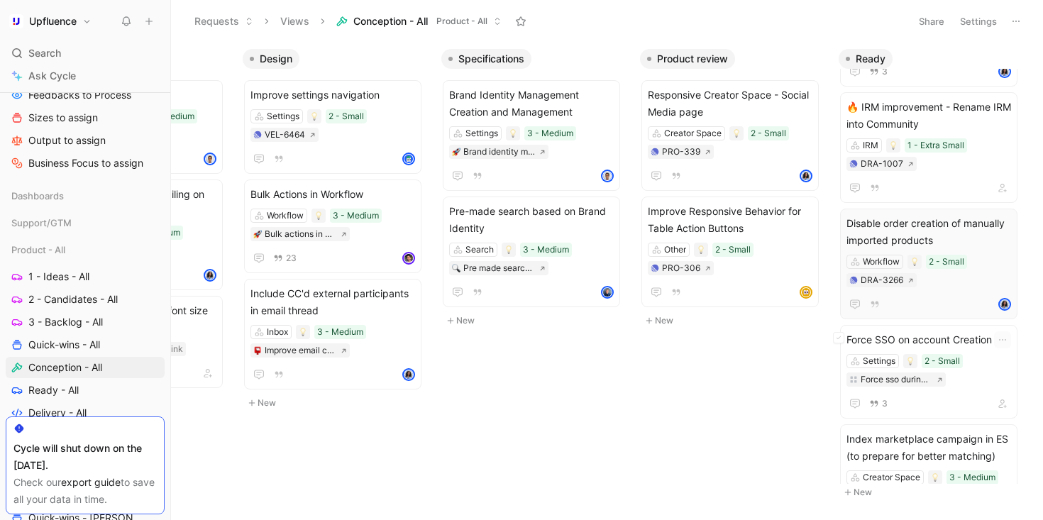
scroll to position [1111, 0]
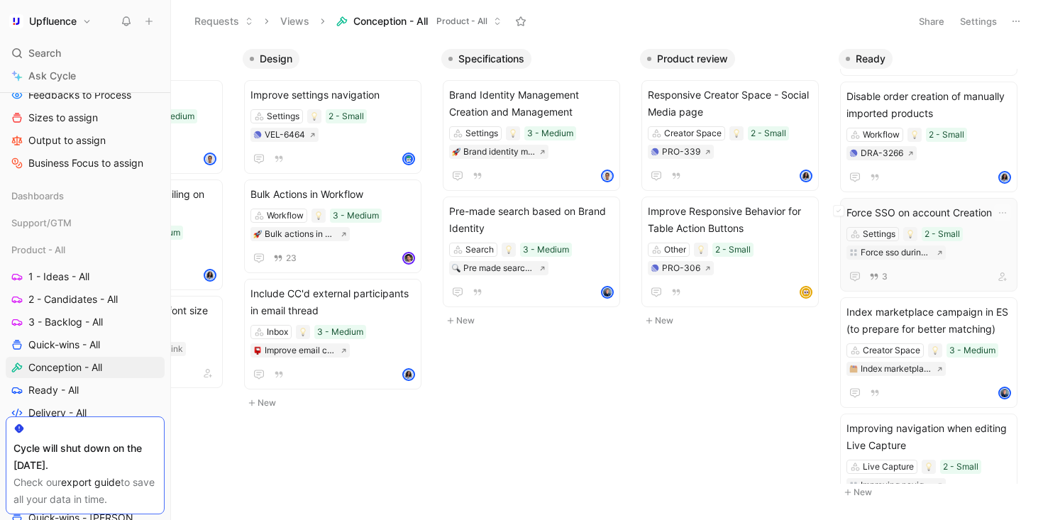
click at [920, 207] on span "Force SSO on account Creation" at bounding box center [929, 212] width 165 height 17
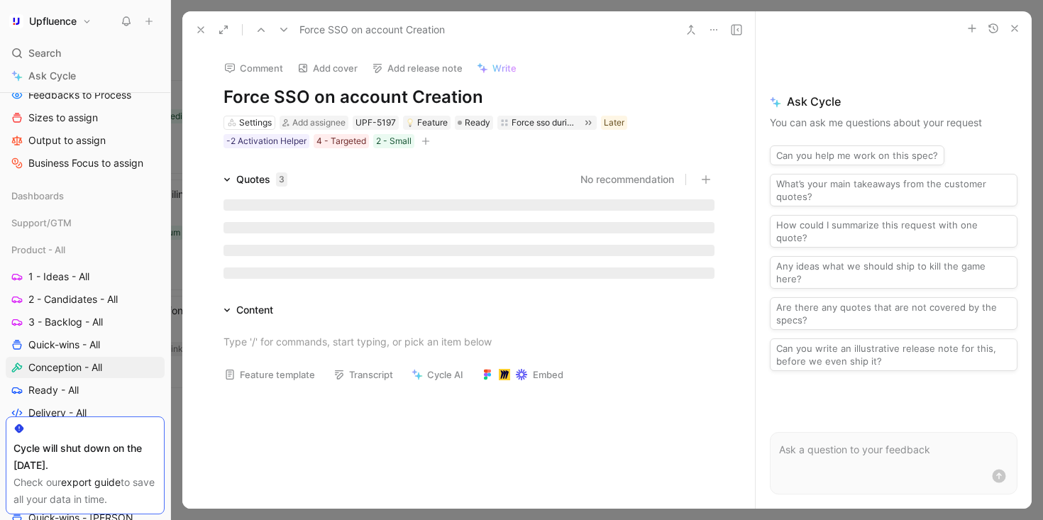
click at [469, 101] on h1 "Force SSO on account Creation" at bounding box center [469, 97] width 491 height 23
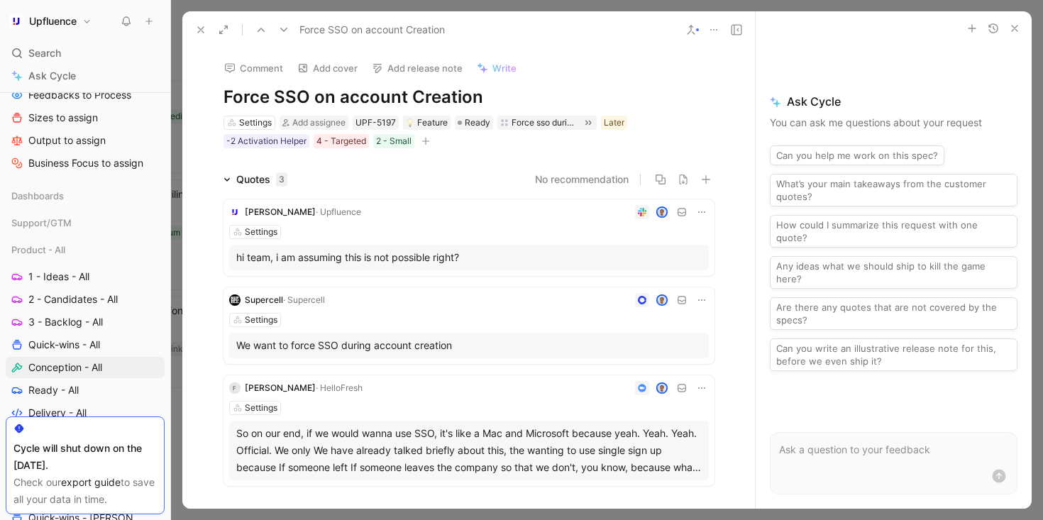
click at [195, 26] on icon at bounding box center [200, 29] width 11 height 11
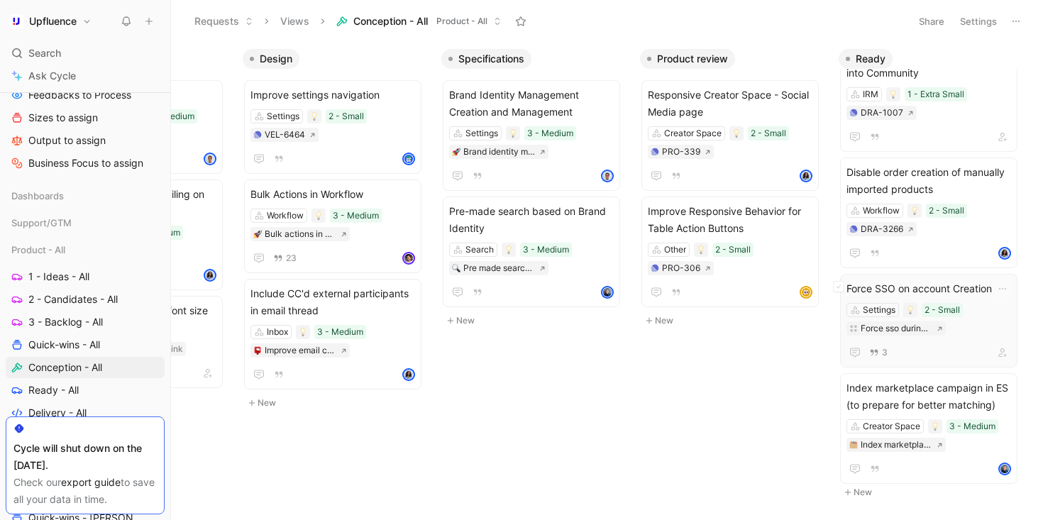
scroll to position [1019, 0]
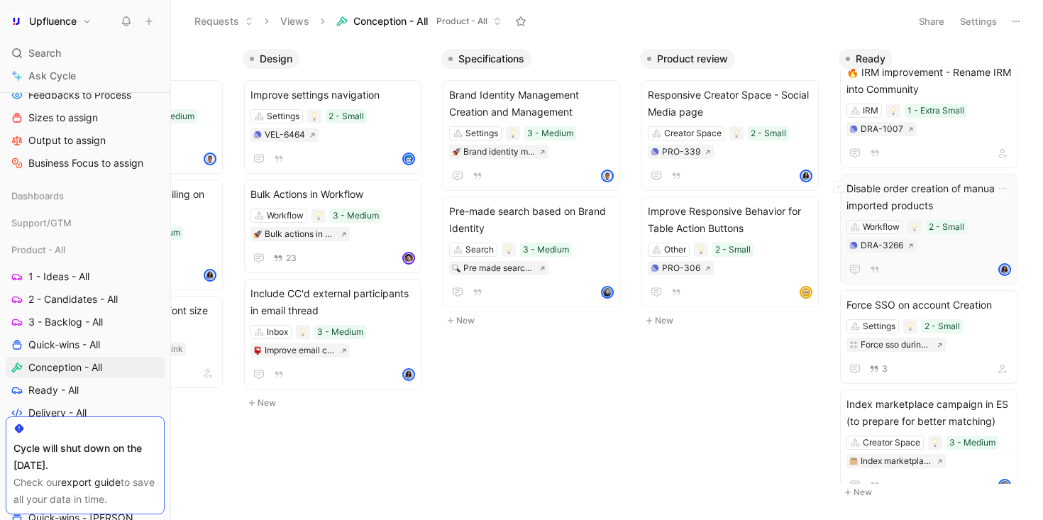
click at [940, 197] on span "Disable order creation of manually imported products" at bounding box center [929, 197] width 165 height 34
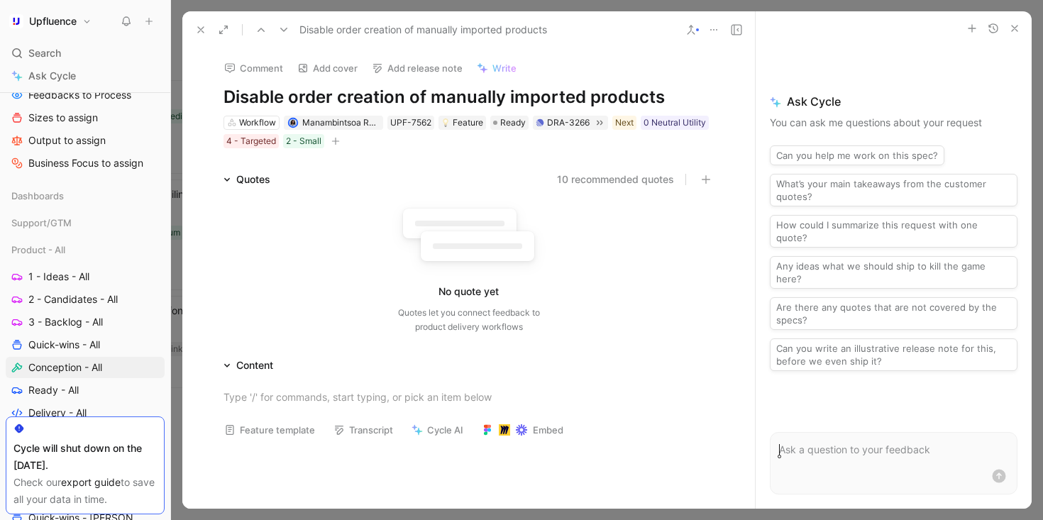
click at [627, 106] on h1 "Disable order creation of manually imported products" at bounding box center [469, 97] width 491 height 23
click at [200, 26] on icon at bounding box center [200, 29] width 11 height 11
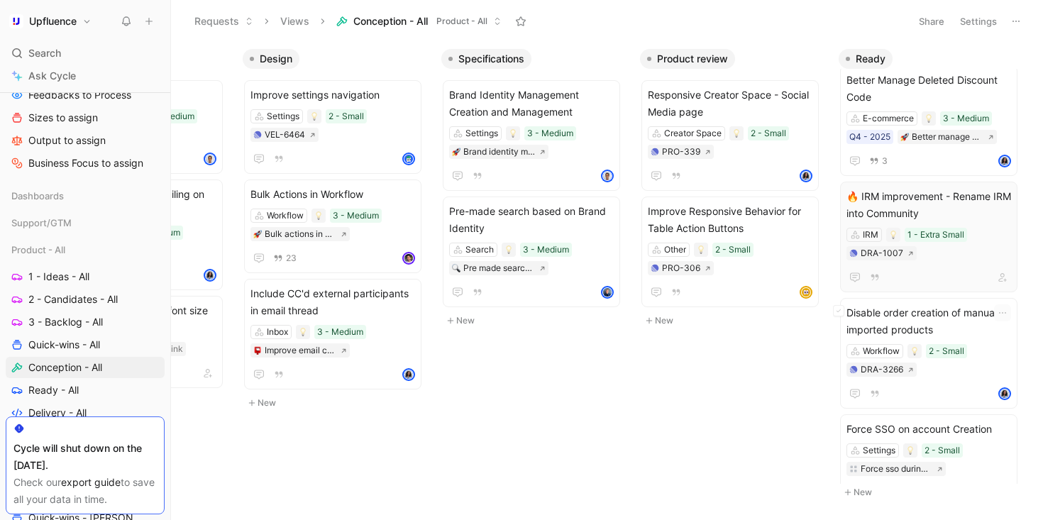
scroll to position [888, 0]
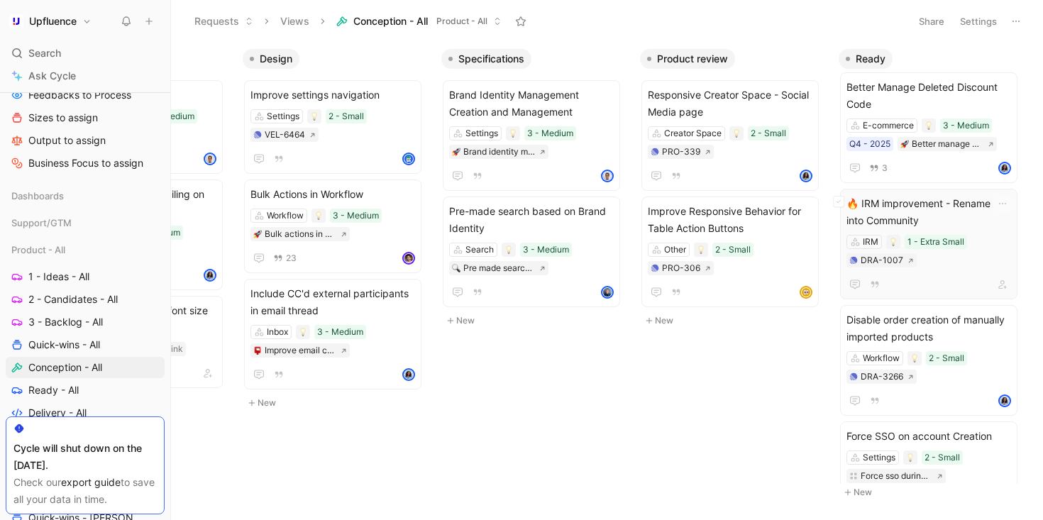
click at [933, 214] on span "🔥 IRM improvement - Rename IRM into Community" at bounding box center [929, 212] width 165 height 34
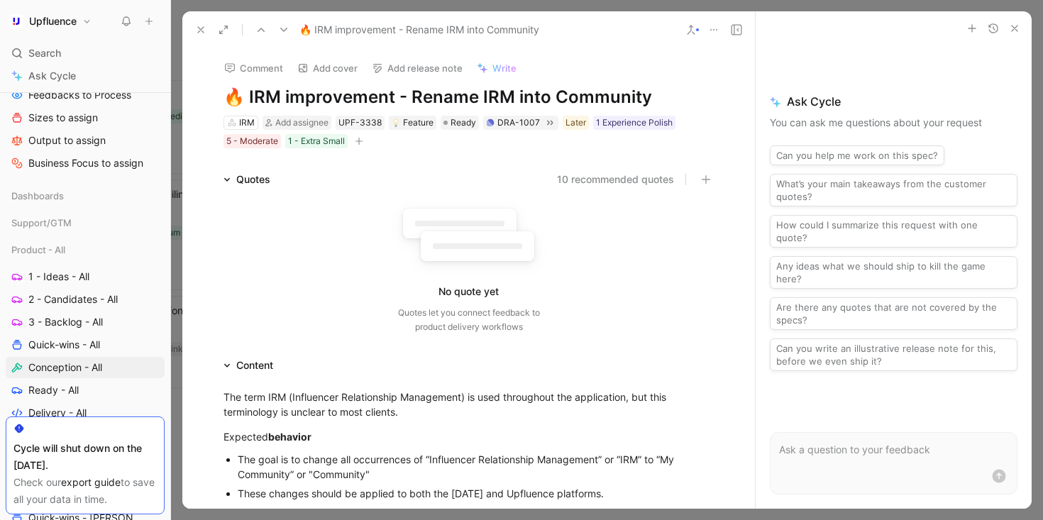
click at [574, 95] on h1 "🔥 IRM improvement - Rename IRM into Community" at bounding box center [469, 97] width 491 height 23
click at [197, 24] on icon at bounding box center [200, 29] width 11 height 11
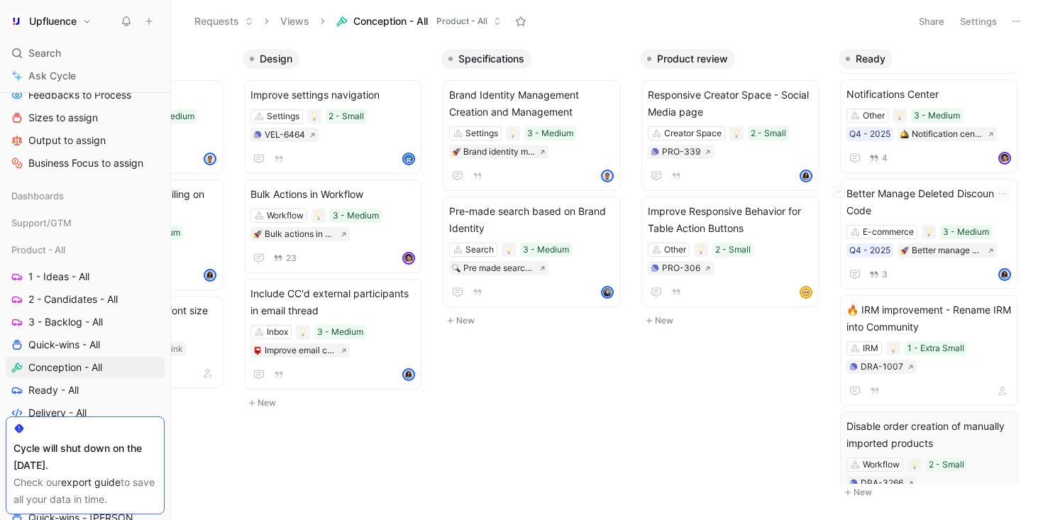
scroll to position [729, 0]
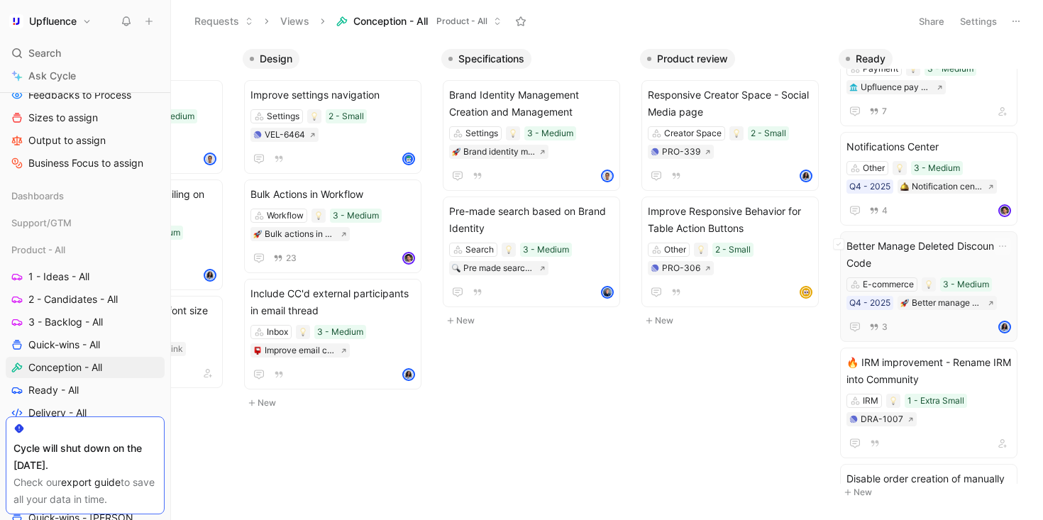
click at [943, 255] on span "Better Manage Deleted Discount Code" at bounding box center [929, 255] width 165 height 34
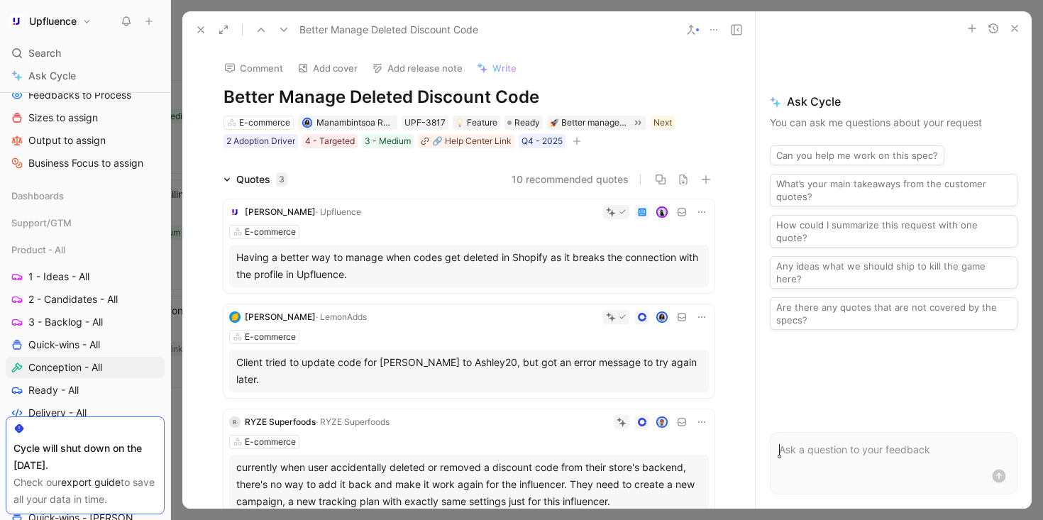
click at [557, 96] on h1 "Better Manage Deleted Discount Code" at bounding box center [469, 97] width 491 height 23
click at [202, 28] on use at bounding box center [201, 30] width 6 height 6
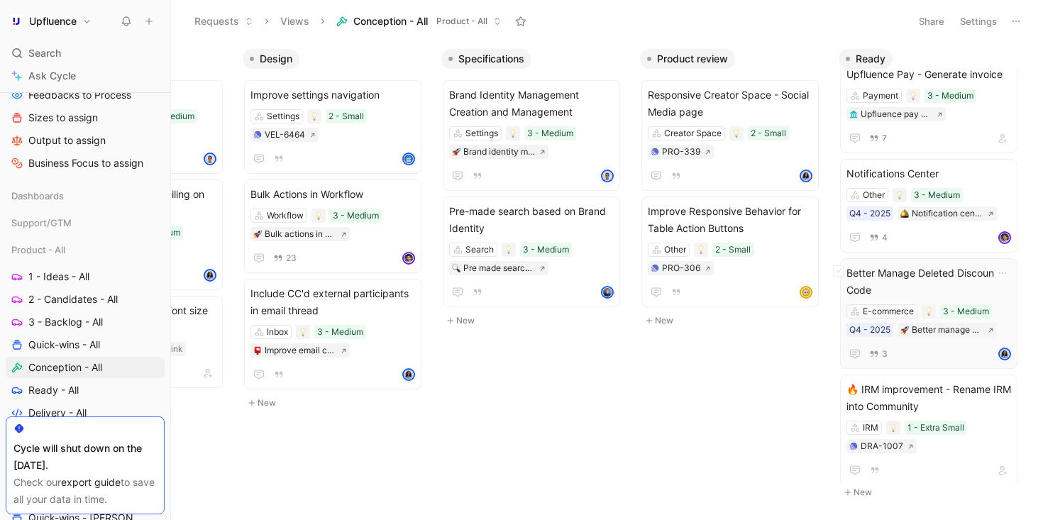
scroll to position [701, 0]
click at [894, 164] on div "Notifications Center Other 3 - Medium Q4 - 2025 Notification center 4" at bounding box center [928, 207] width 177 height 94
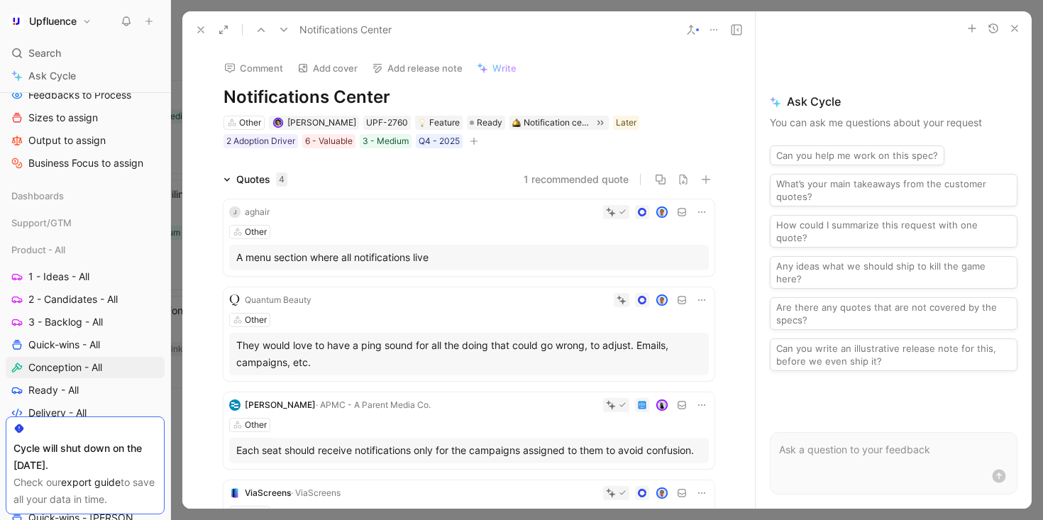
click at [353, 91] on h1 "Notifications Center" at bounding box center [469, 97] width 491 height 23
click at [199, 28] on use at bounding box center [201, 30] width 6 height 6
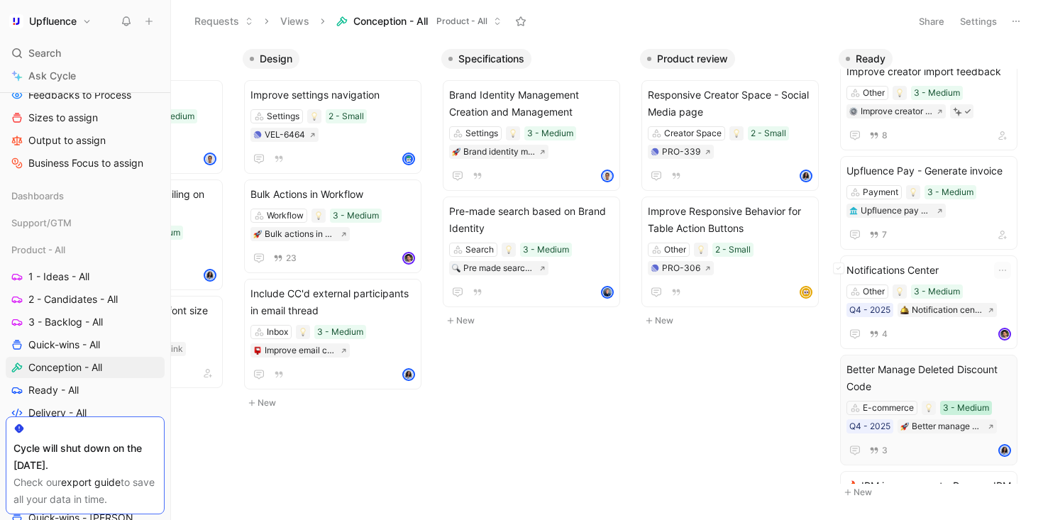
scroll to position [579, 0]
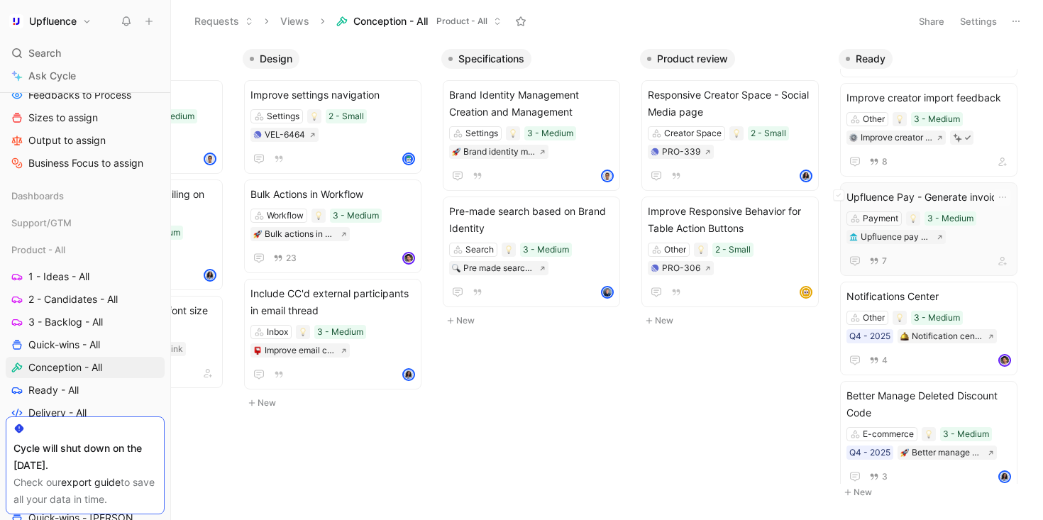
click at [964, 192] on span "Upfluence Pay - Generate invoice" at bounding box center [929, 197] width 165 height 17
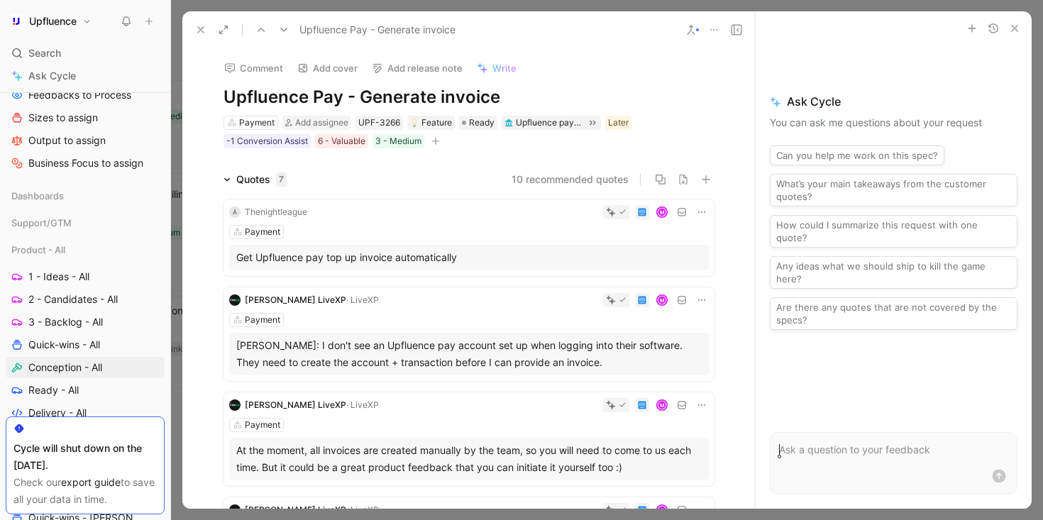
click at [520, 100] on h1 "Upfluence Pay - Generate invoice" at bounding box center [469, 97] width 491 height 23
click at [253, 28] on button at bounding box center [261, 30] width 20 height 20
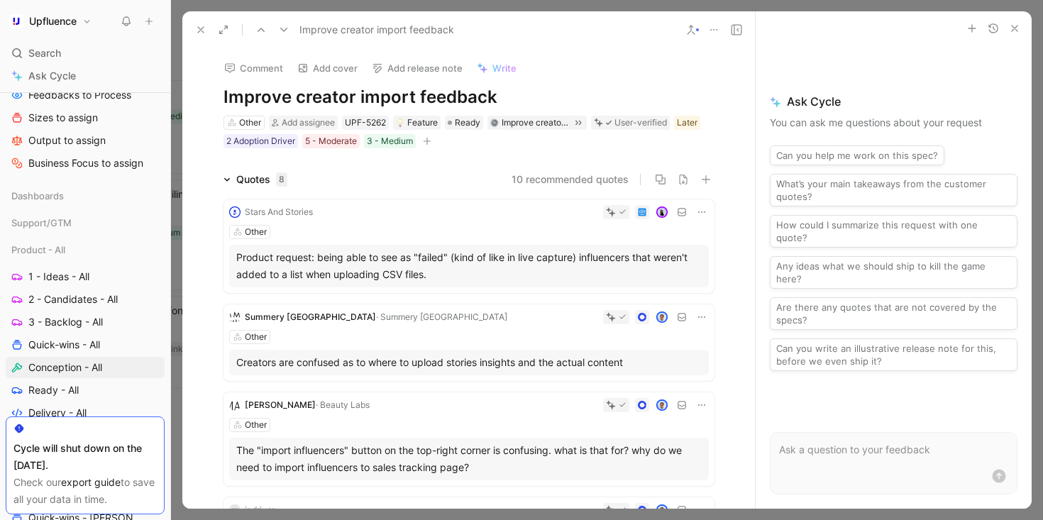
click at [417, 99] on h1 "Improve creator import feedback" at bounding box center [469, 97] width 491 height 23
click at [256, 26] on icon at bounding box center [261, 29] width 11 height 11
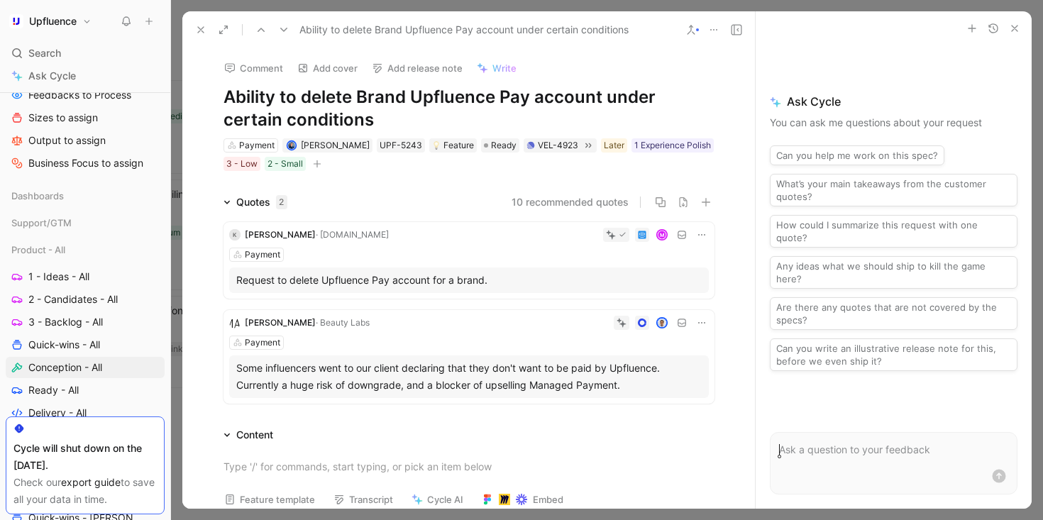
click at [293, 99] on h1 "Ability to delete Brand Upfluence Pay account under certain conditions" at bounding box center [469, 108] width 491 height 45
click at [194, 23] on button at bounding box center [201, 30] width 20 height 20
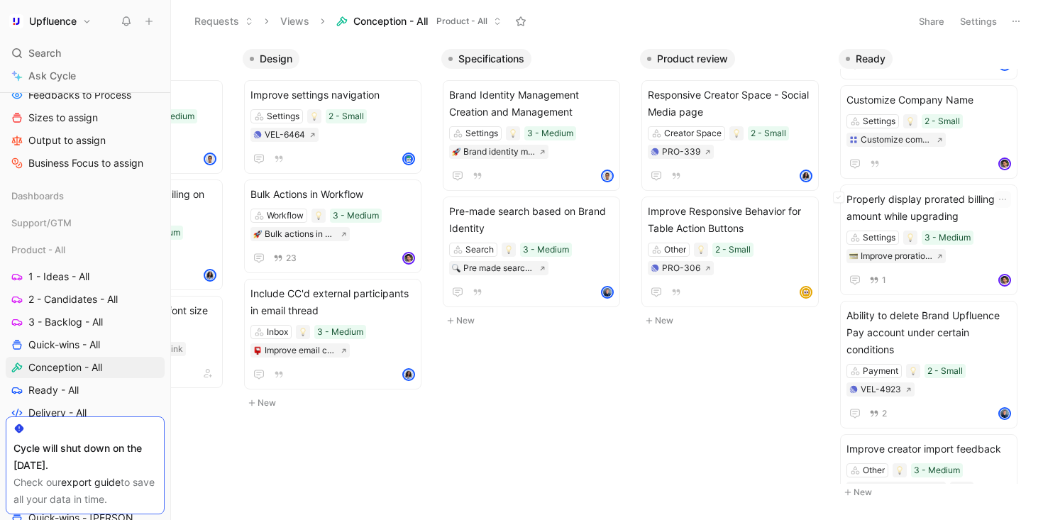
scroll to position [210, 0]
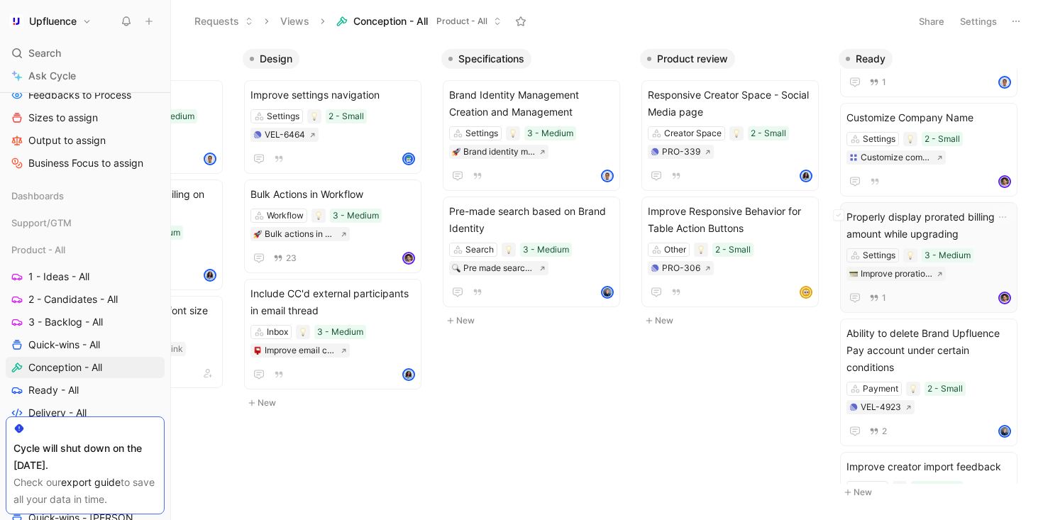
click at [935, 220] on span "Properly display prorated billing amount while upgrading" at bounding box center [929, 226] width 165 height 34
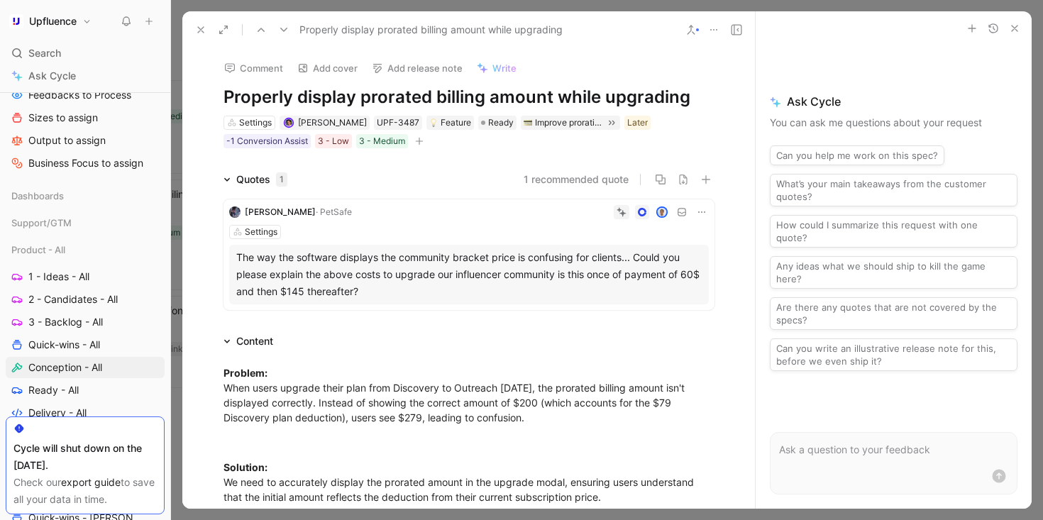
click at [566, 90] on h1 "Properly display prorated billing amount while upgrading" at bounding box center [469, 97] width 491 height 23
click at [488, 123] on span "Ready" at bounding box center [501, 123] width 26 height 14
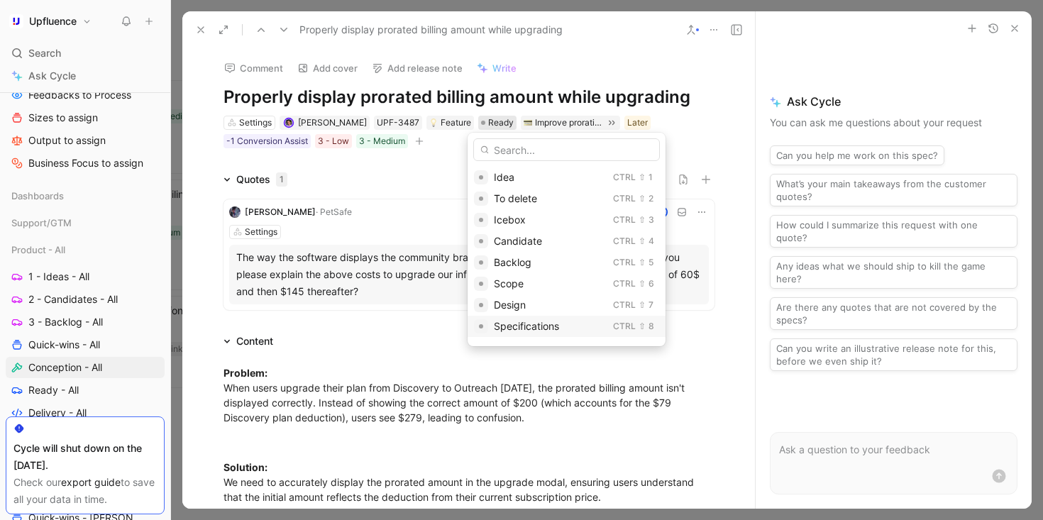
scroll to position [188, 0]
click at [522, 304] on span "Canceled" at bounding box center [516, 308] width 44 height 12
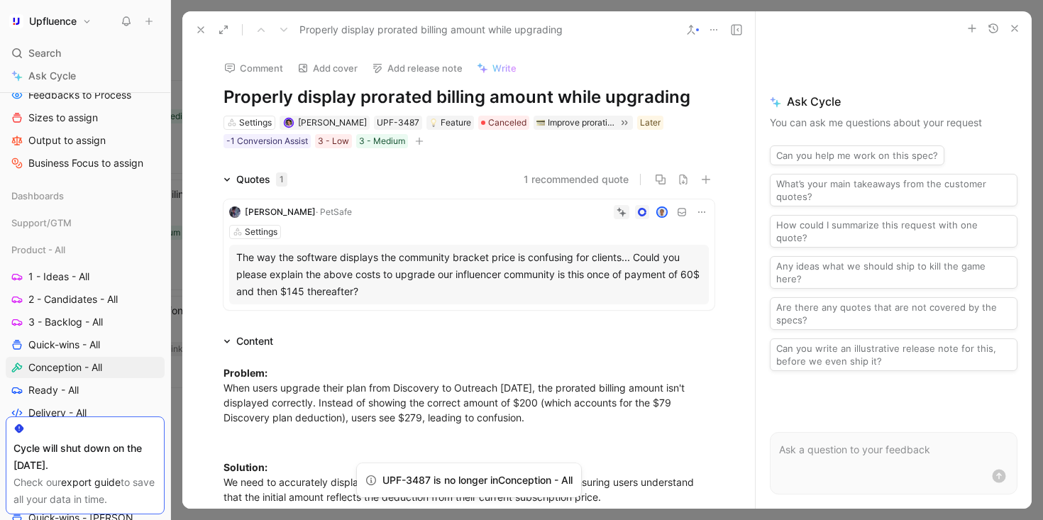
click at [204, 34] on icon at bounding box center [200, 29] width 11 height 11
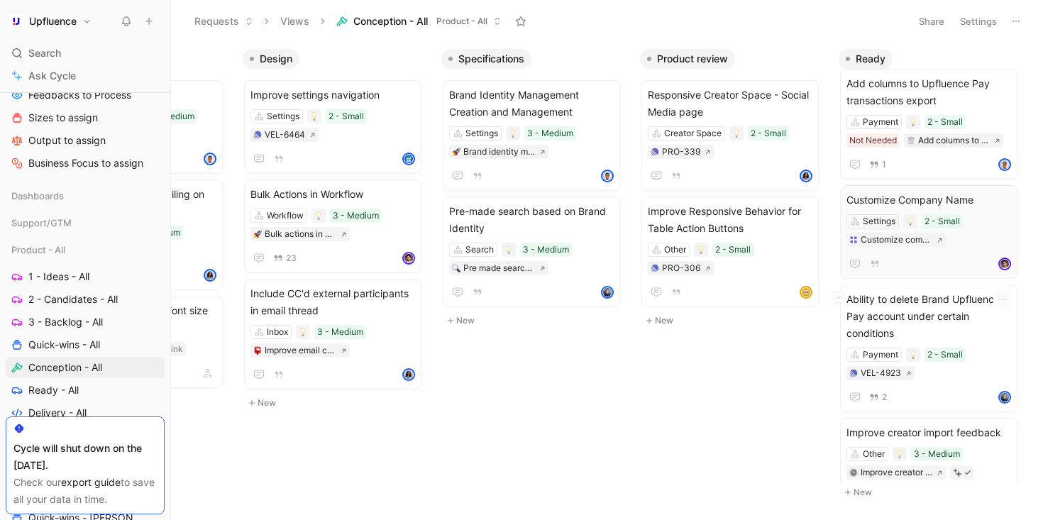
scroll to position [126, 0]
click at [930, 196] on span "Customize Company Name" at bounding box center [929, 202] width 165 height 17
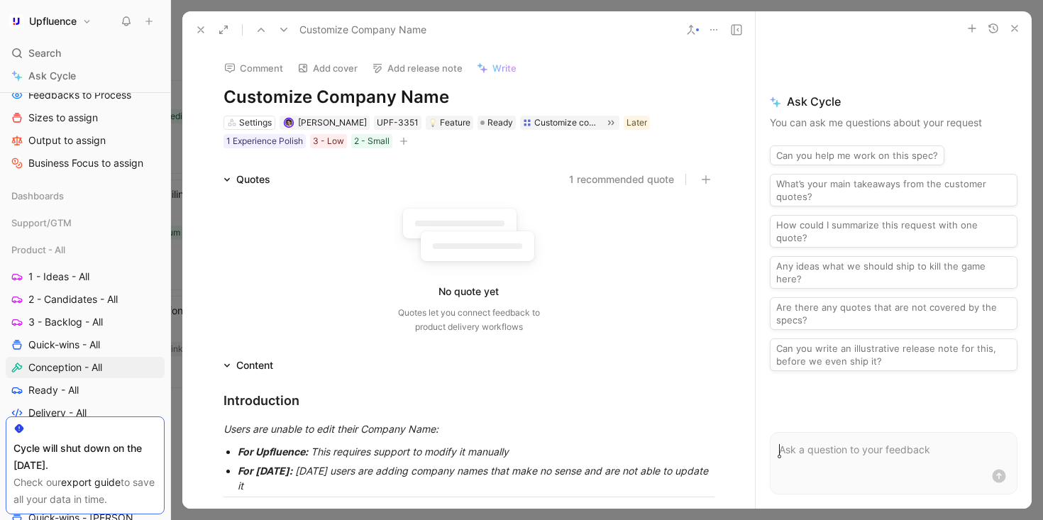
click at [510, 99] on h1 "Customize Company Name" at bounding box center [469, 97] width 491 height 23
click at [199, 30] on icon at bounding box center [200, 29] width 11 height 11
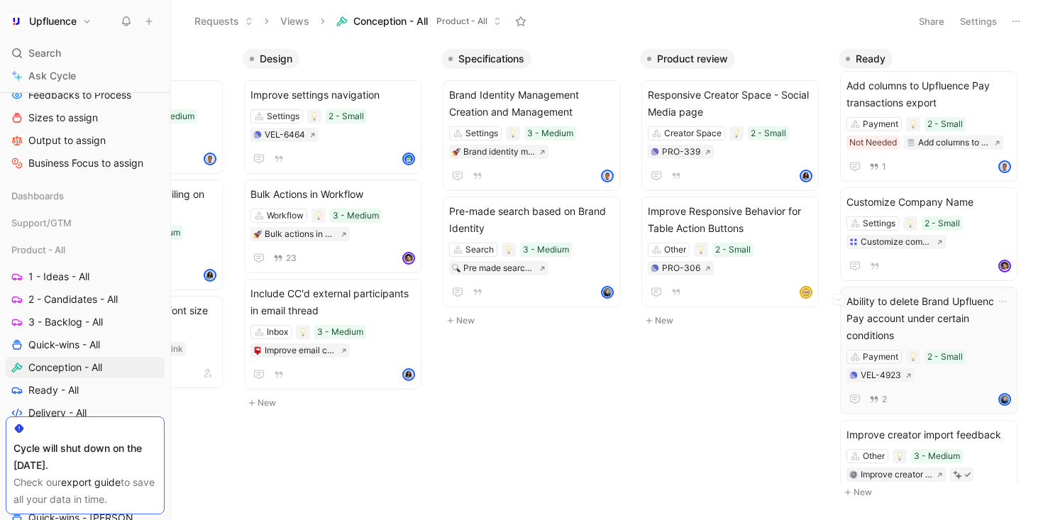
scroll to position [17, 0]
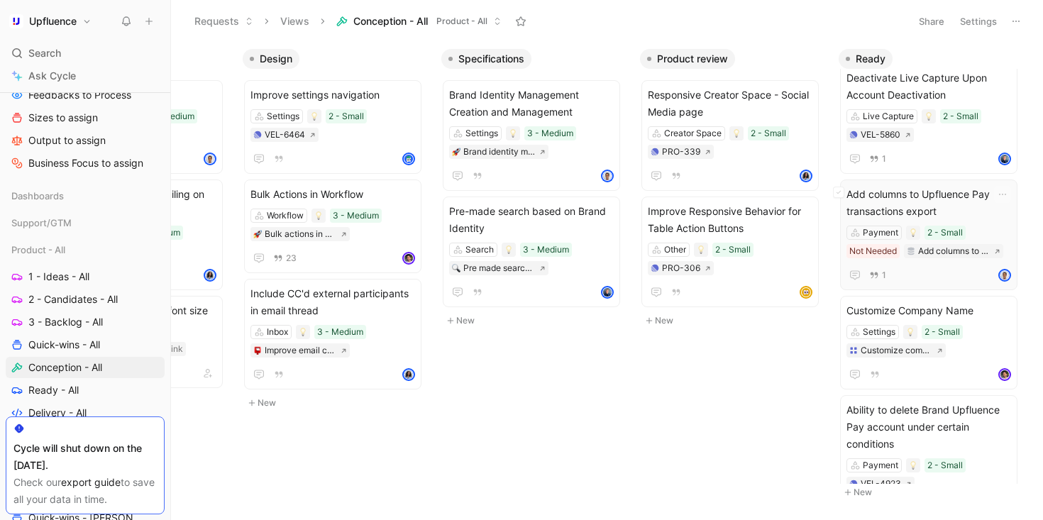
click at [928, 188] on span "Add columns to Upfluence Pay transactions export" at bounding box center [929, 203] width 165 height 34
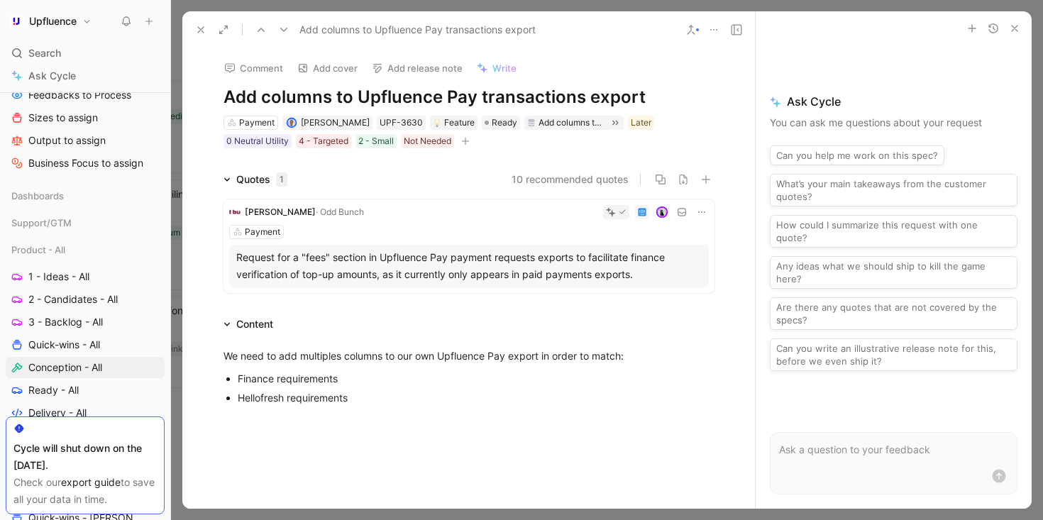
click at [508, 95] on h1 "Add columns to Upfluence Pay transactions export" at bounding box center [469, 97] width 491 height 23
click at [198, 27] on use at bounding box center [201, 30] width 6 height 6
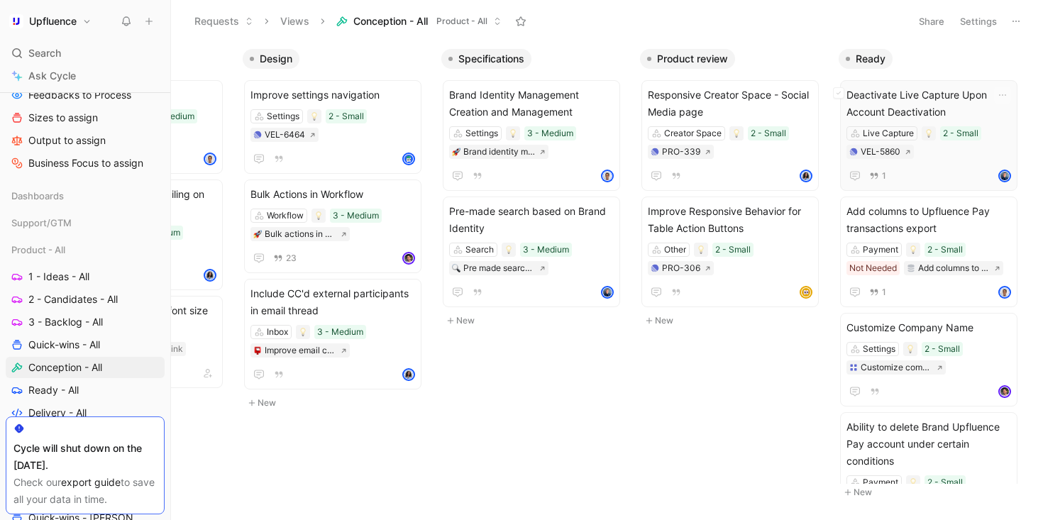
click at [923, 90] on span "Deactivate Live Capture Upon Account Deactivation" at bounding box center [929, 104] width 165 height 34
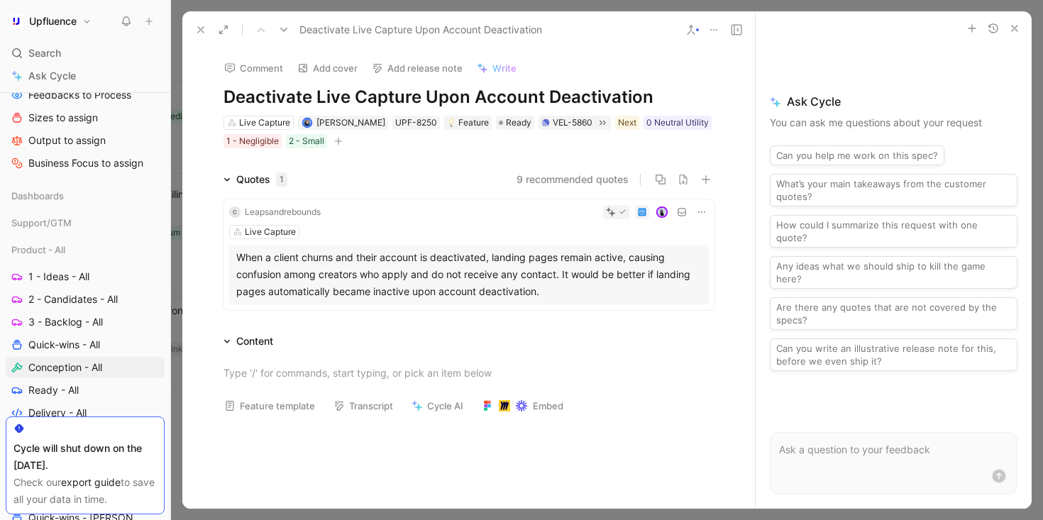
click at [476, 89] on h1 "Deactivate Live Capture Upon Account Deactivation" at bounding box center [469, 97] width 491 height 23
click at [199, 27] on icon at bounding box center [200, 29] width 11 height 11
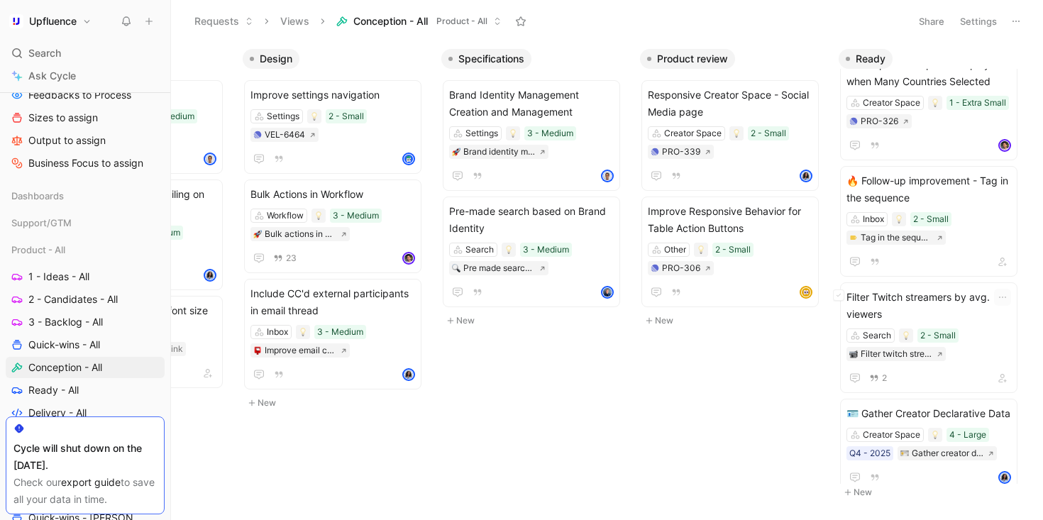
scroll to position [1612, 0]
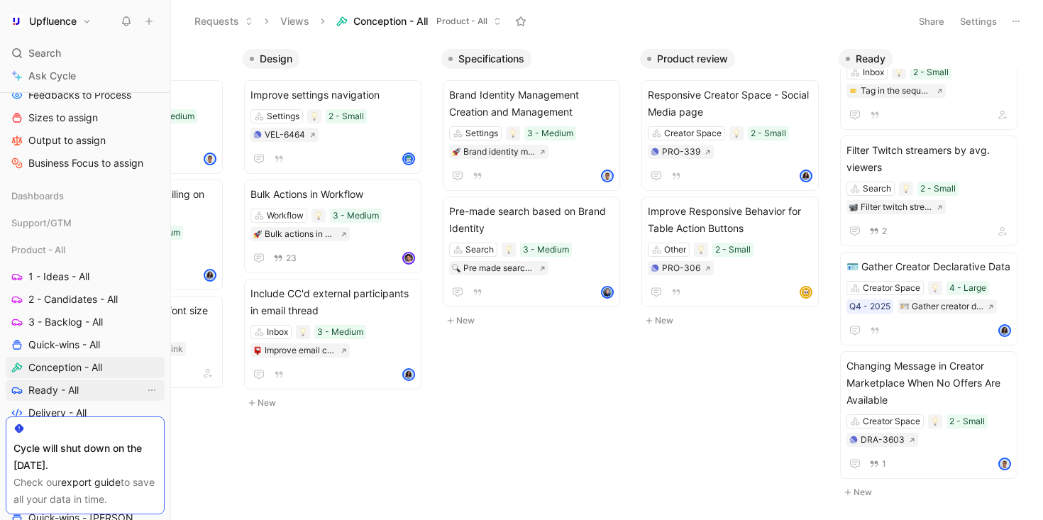
click at [91, 385] on link "Ready - All" at bounding box center [85, 390] width 159 height 21
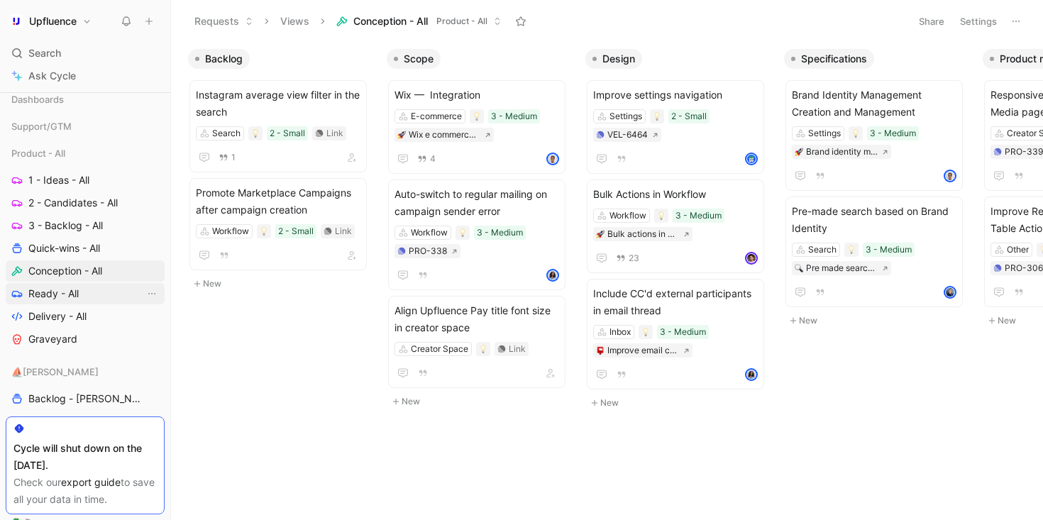
click at [67, 292] on span "Ready - All" at bounding box center [53, 294] width 50 height 14
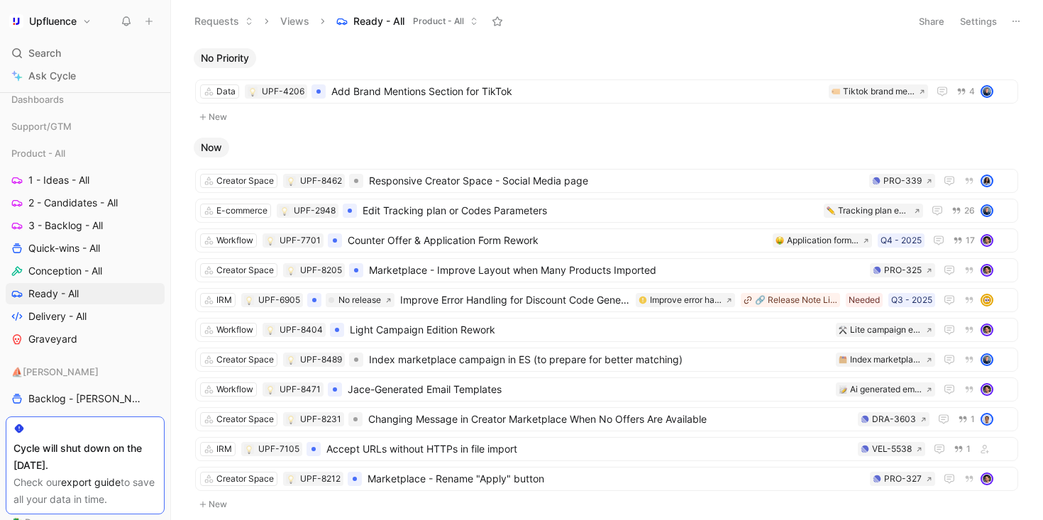
scroll to position [146, 0]
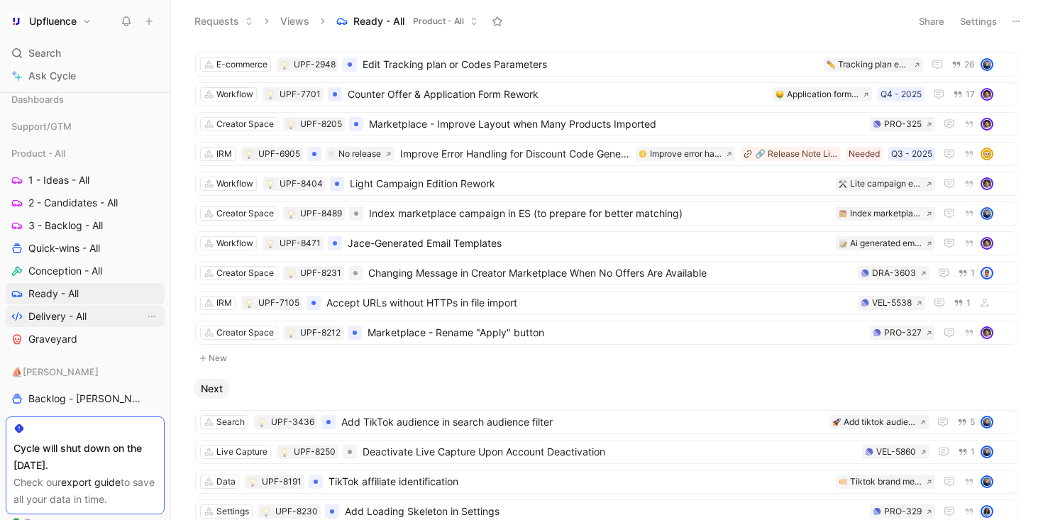
click at [92, 318] on link "Delivery - All" at bounding box center [85, 316] width 159 height 21
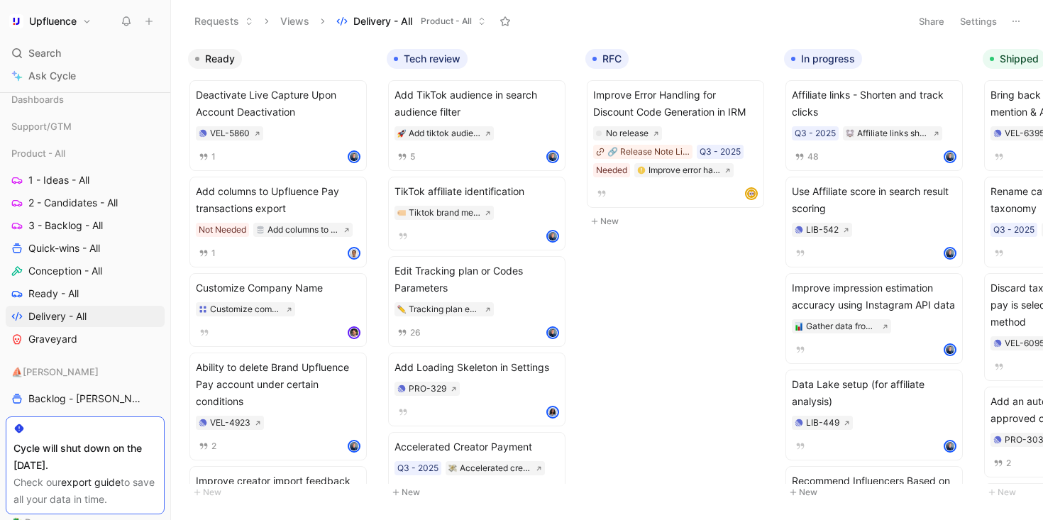
scroll to position [0, 144]
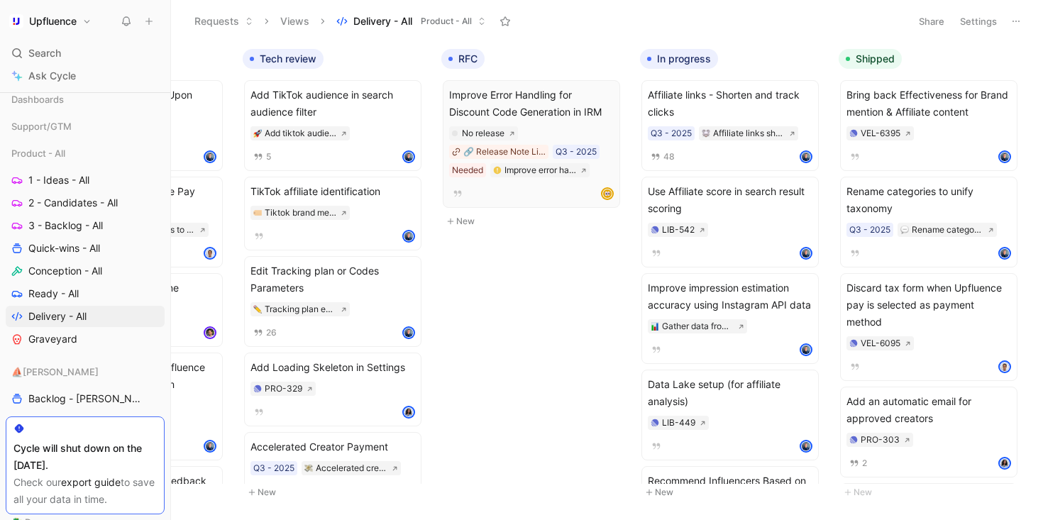
click at [521, 104] on span "Improve Error Handling for Discount Code Generation in IRM" at bounding box center [531, 104] width 165 height 34
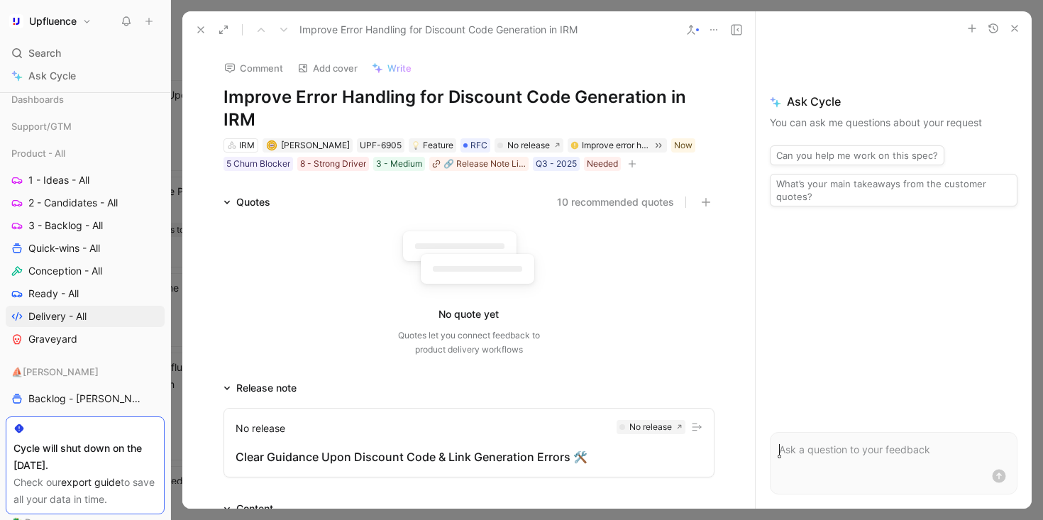
click at [557, 113] on h1 "Improve Error Handling for Discount Code Generation in IRM" at bounding box center [469, 108] width 491 height 45
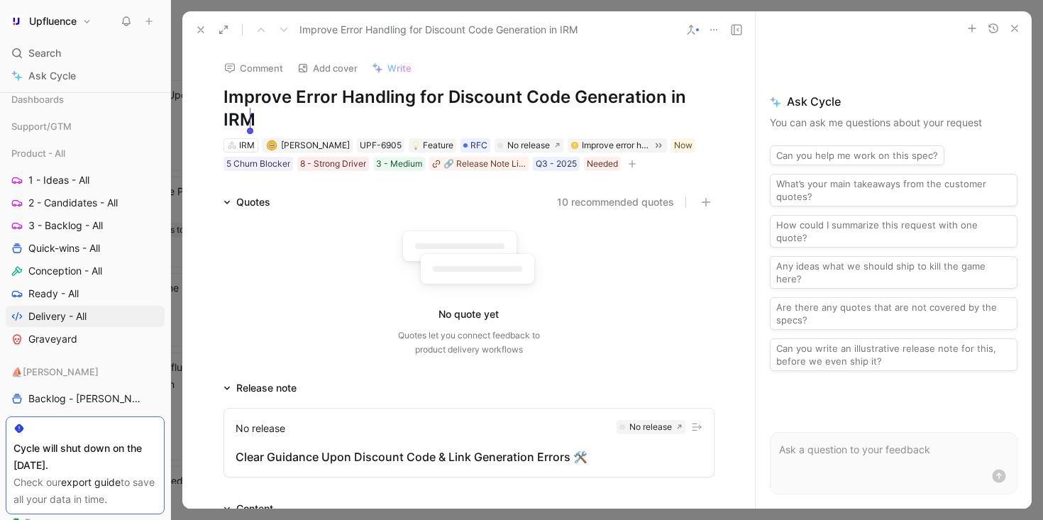
click at [208, 35] on button at bounding box center [201, 30] width 20 height 20
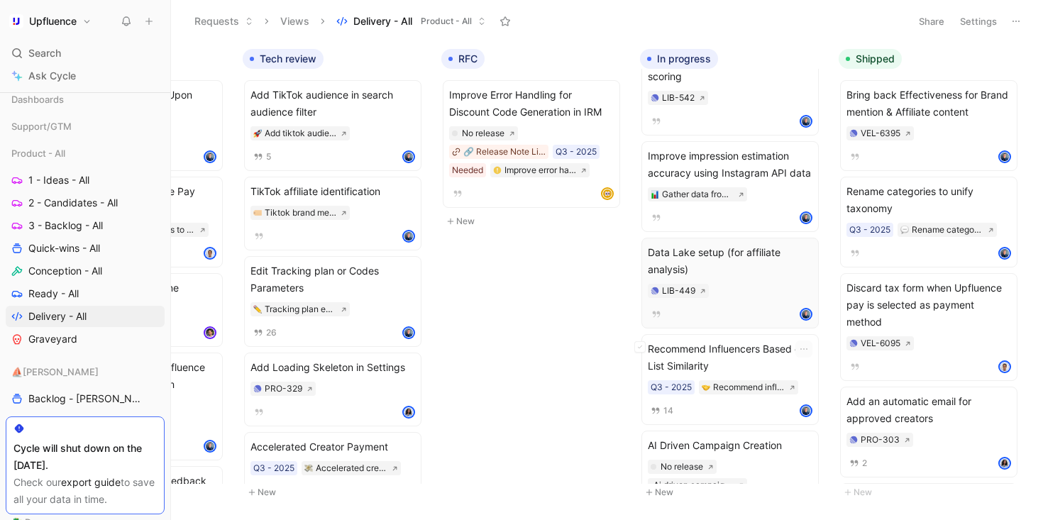
scroll to position [185, 0]
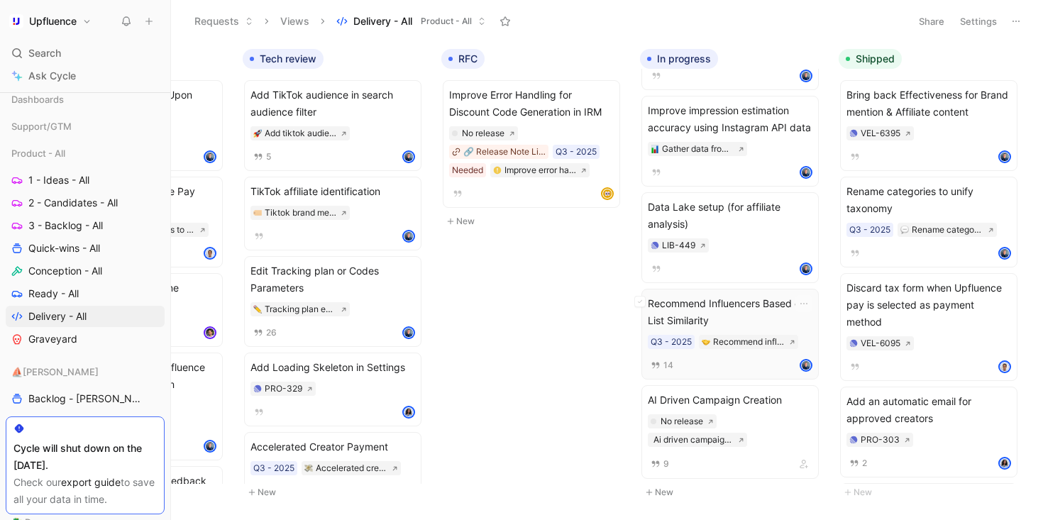
click at [755, 316] on span "Recommend Influencers Based on List Similarity" at bounding box center [730, 312] width 165 height 34
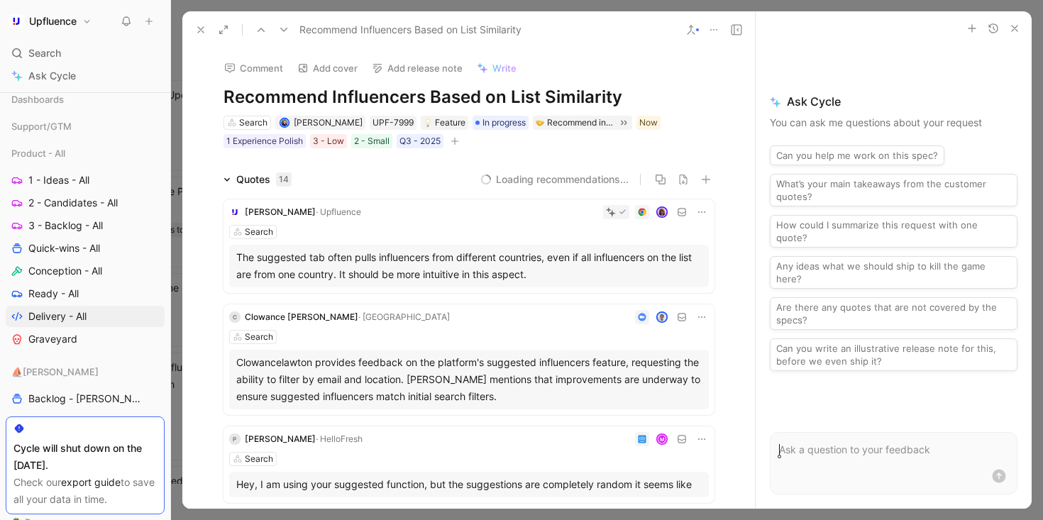
click at [607, 95] on h1 "Recommend Influencers Based on List Similarity" at bounding box center [469, 97] width 491 height 23
click at [195, 30] on icon at bounding box center [200, 29] width 11 height 11
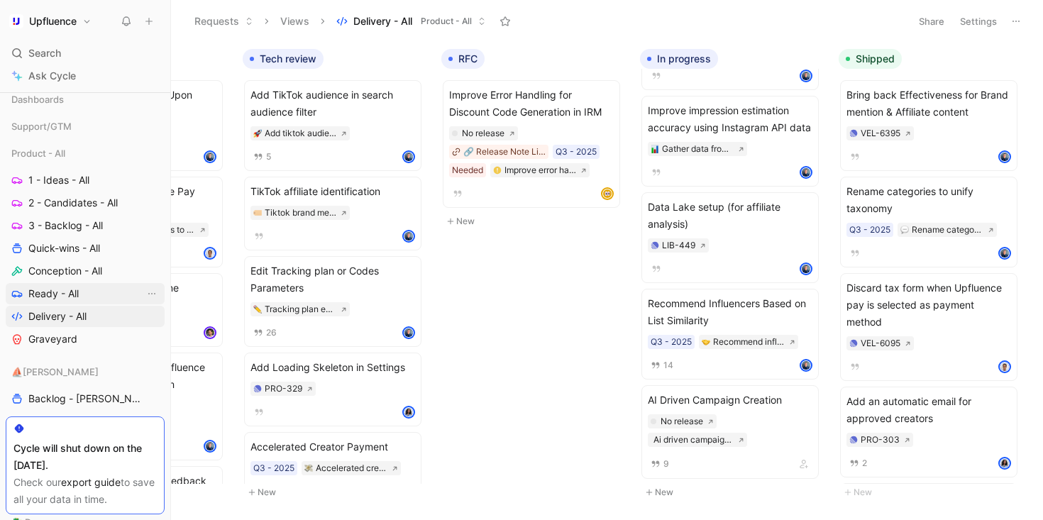
click at [55, 299] on span "Ready - All" at bounding box center [53, 294] width 50 height 14
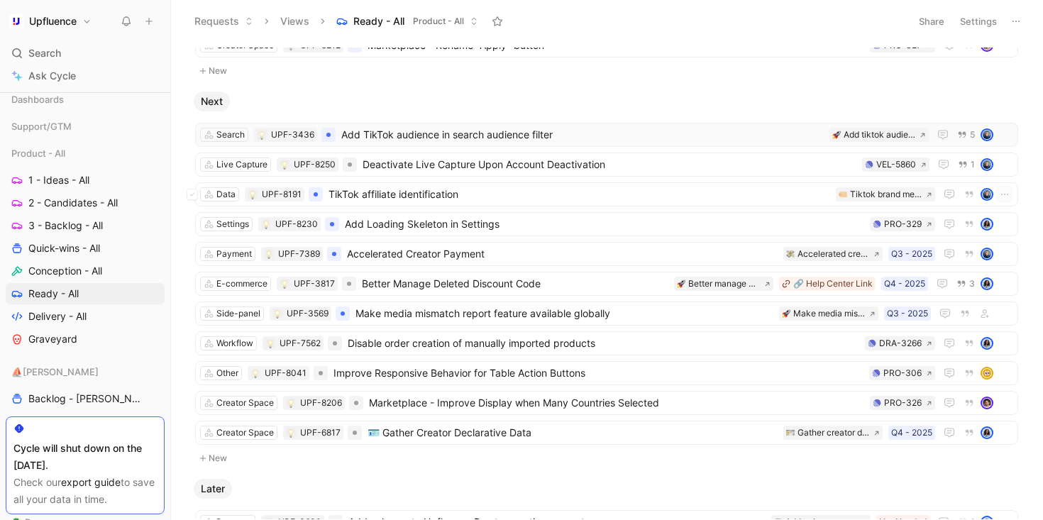
scroll to position [368, 0]
